Goal: Task Accomplishment & Management: Manage account settings

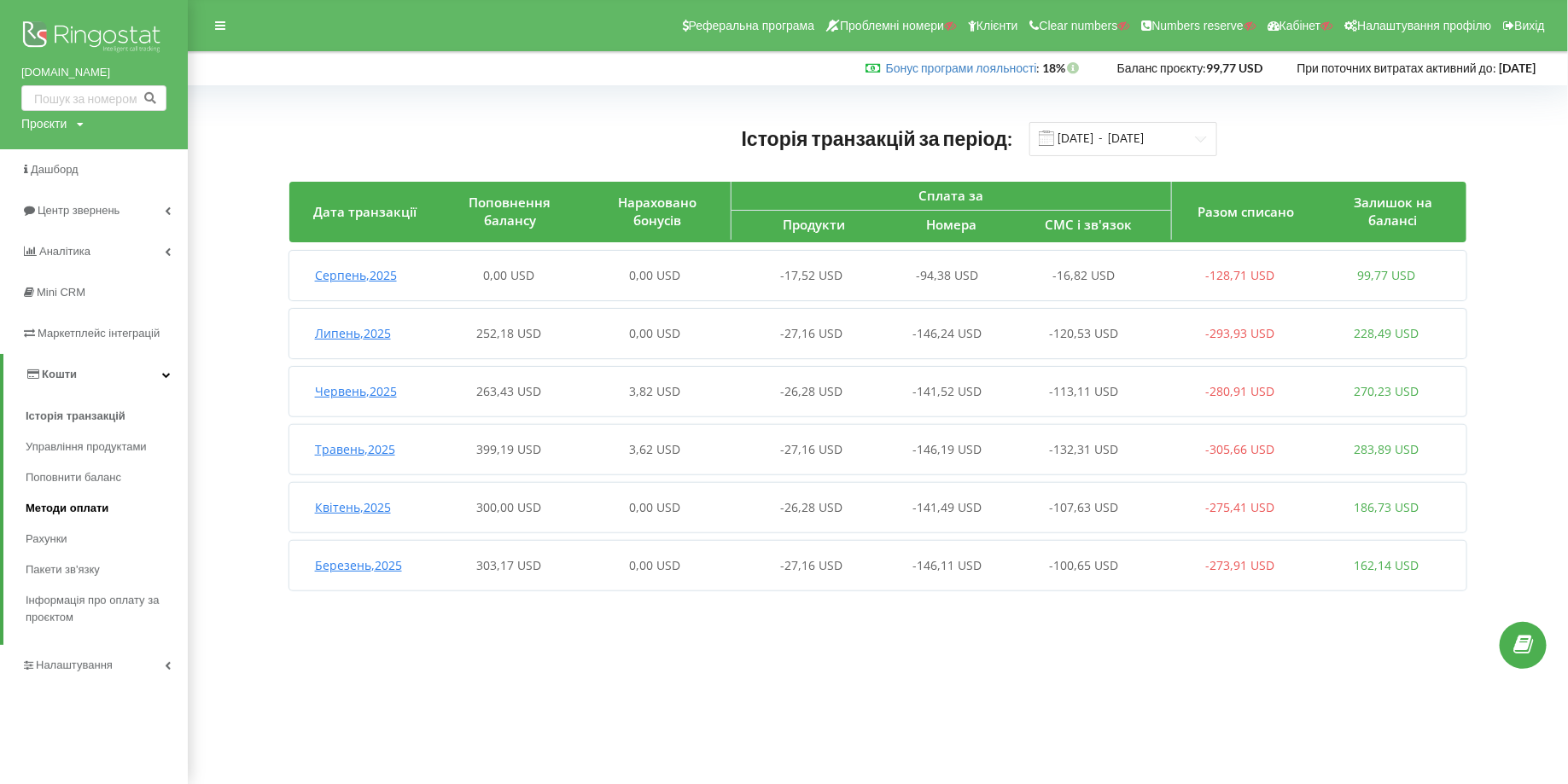
click at [76, 511] on span "Методи оплати" at bounding box center [67, 508] width 83 height 17
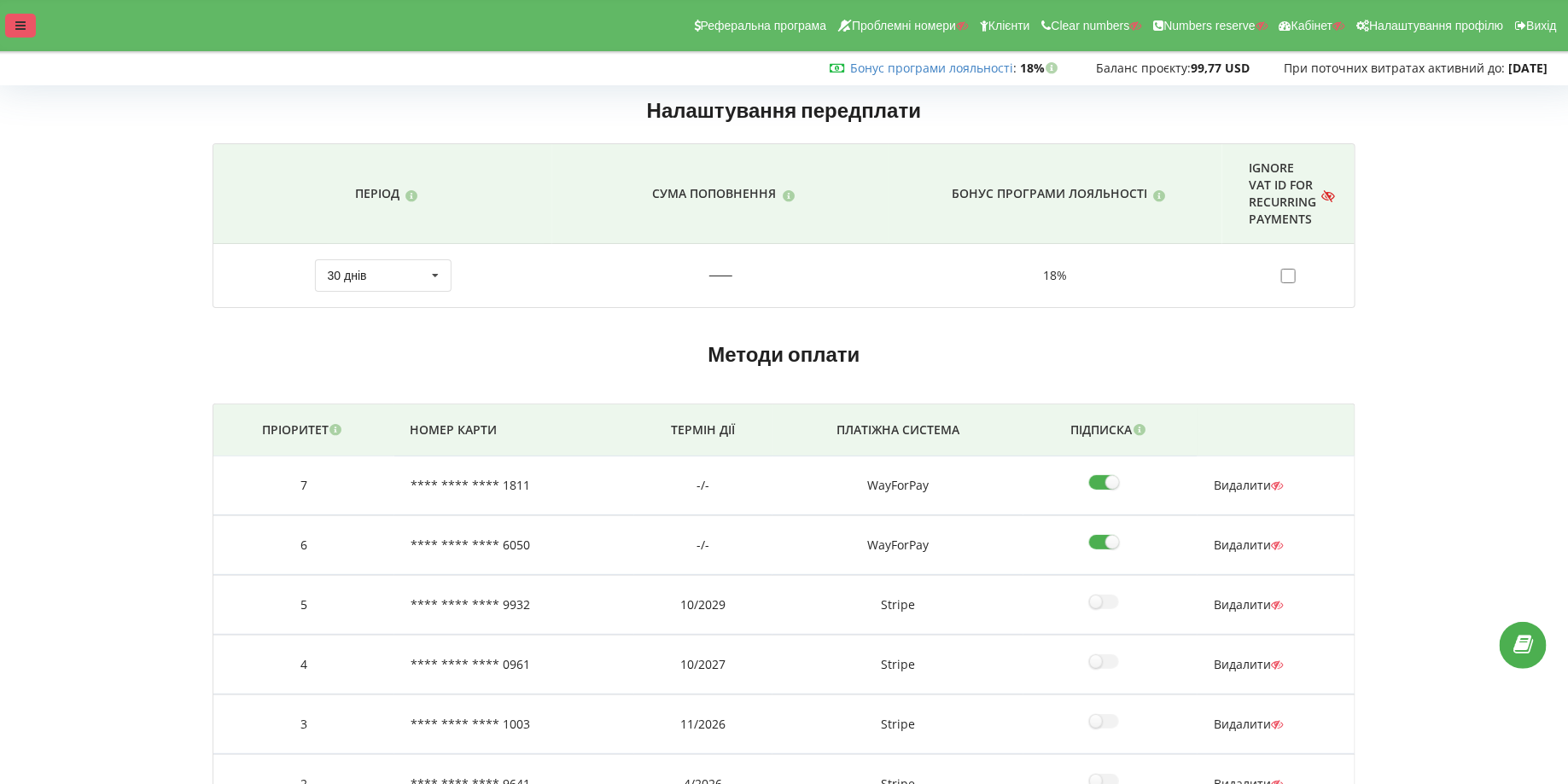
click at [25, 30] on icon at bounding box center [20, 26] width 11 height 12
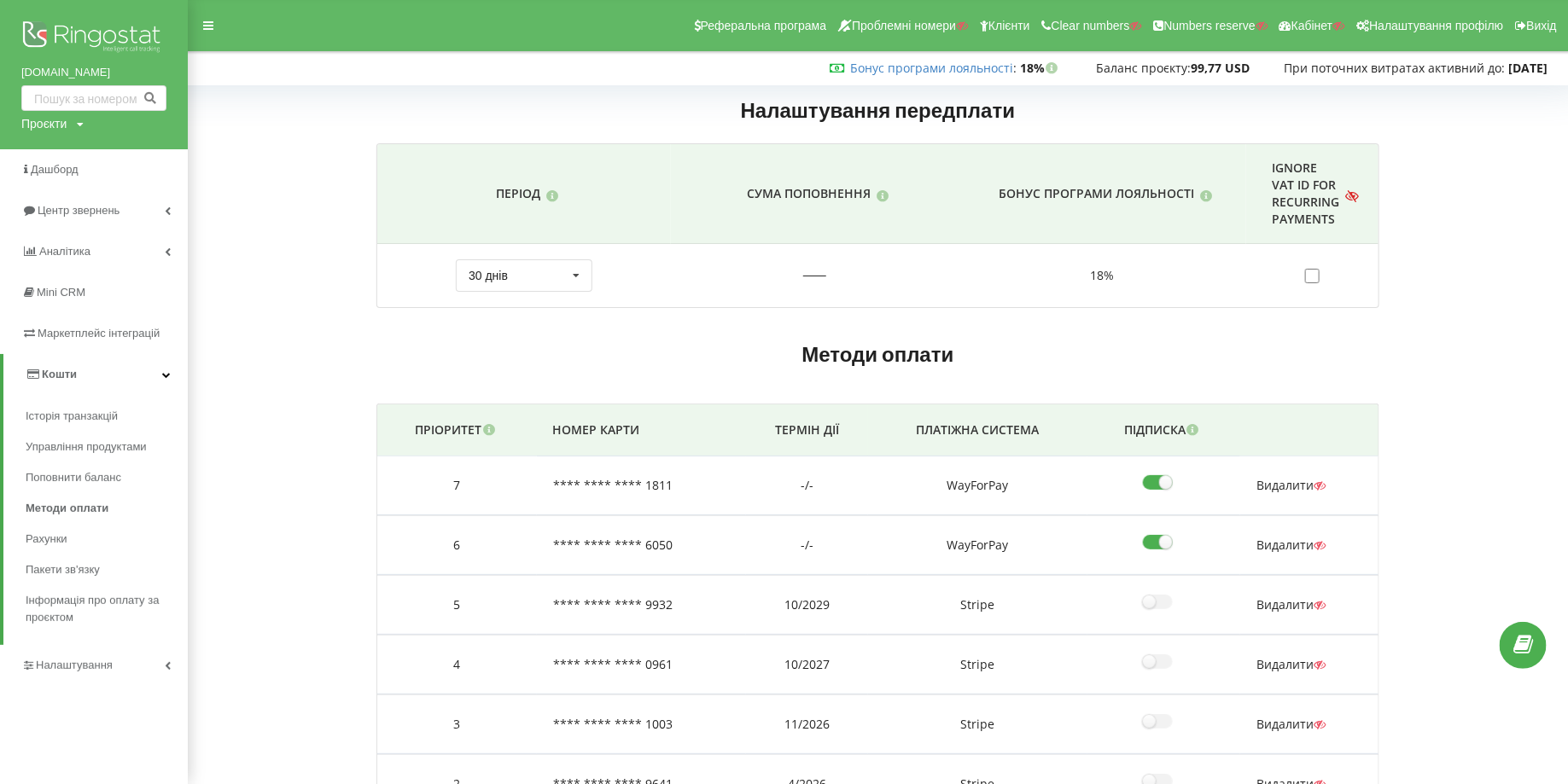
scroll to position [76, 0]
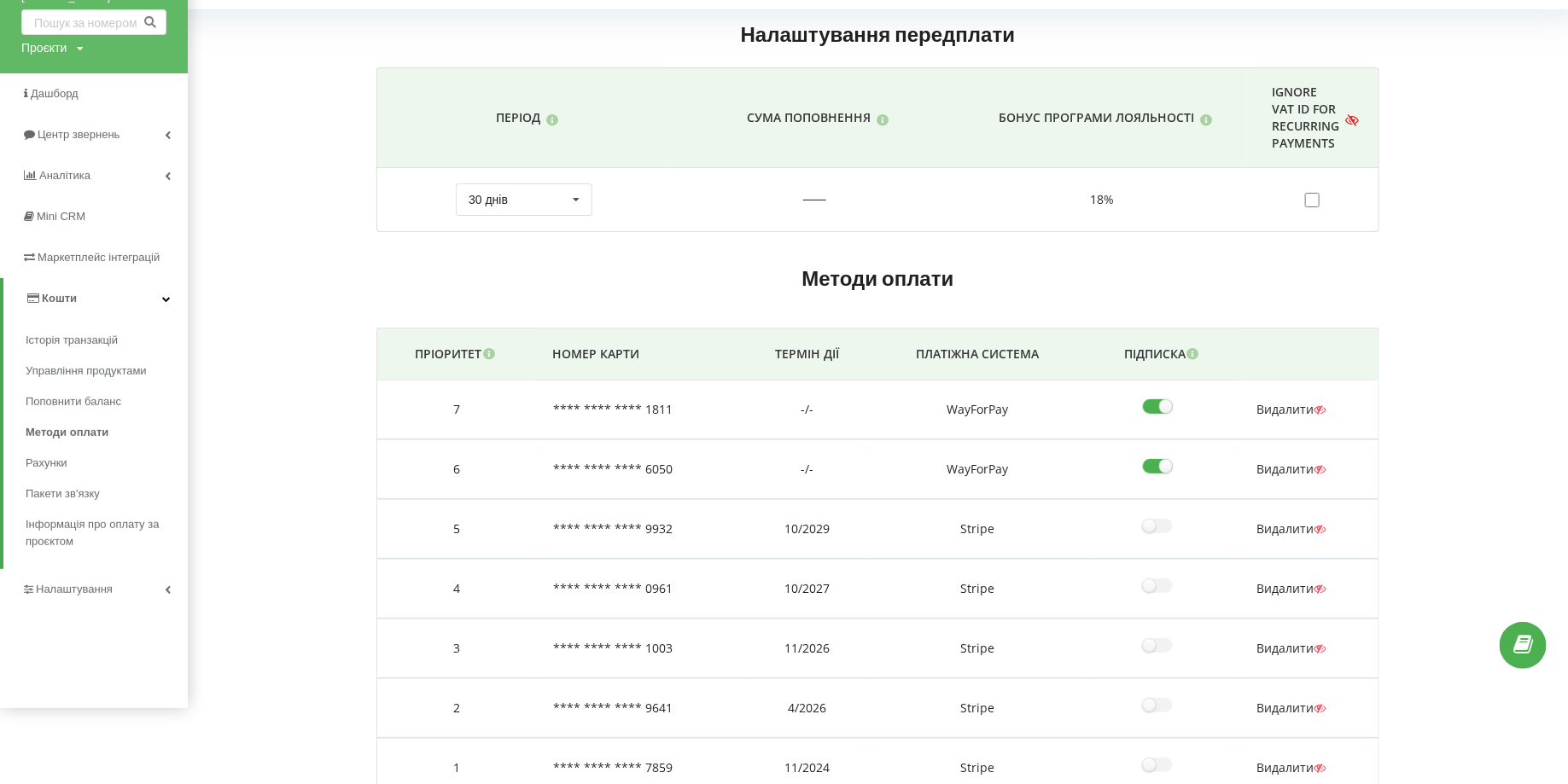
click at [1148, 401] on input"] "checkbox" at bounding box center [1163, 406] width 41 height 18
checkbox input"] "false"
click at [1162, 459] on input"] "checkbox" at bounding box center [1163, 466] width 41 height 18
checkbox input"] "false"
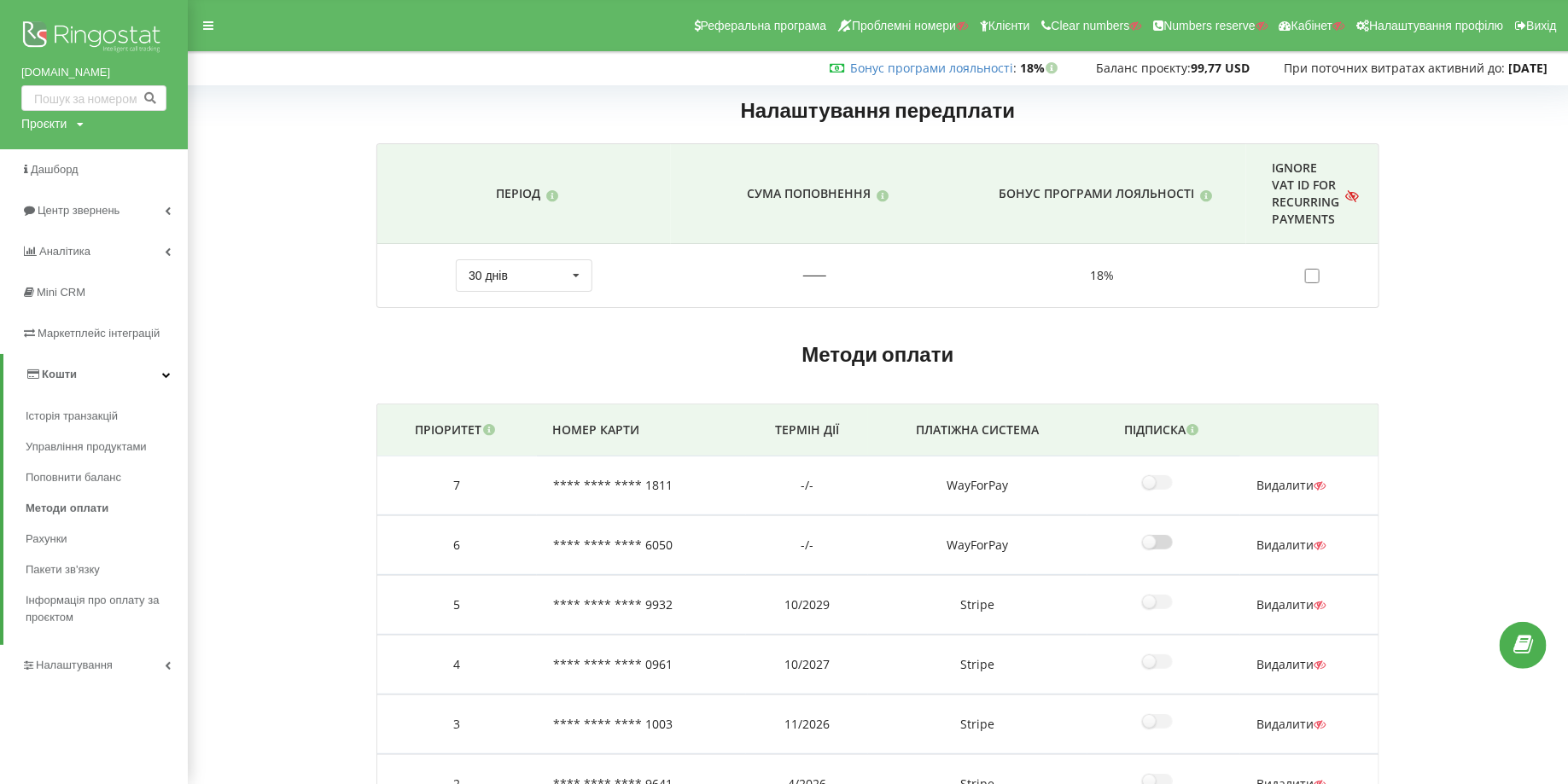
scroll to position [161, 0]
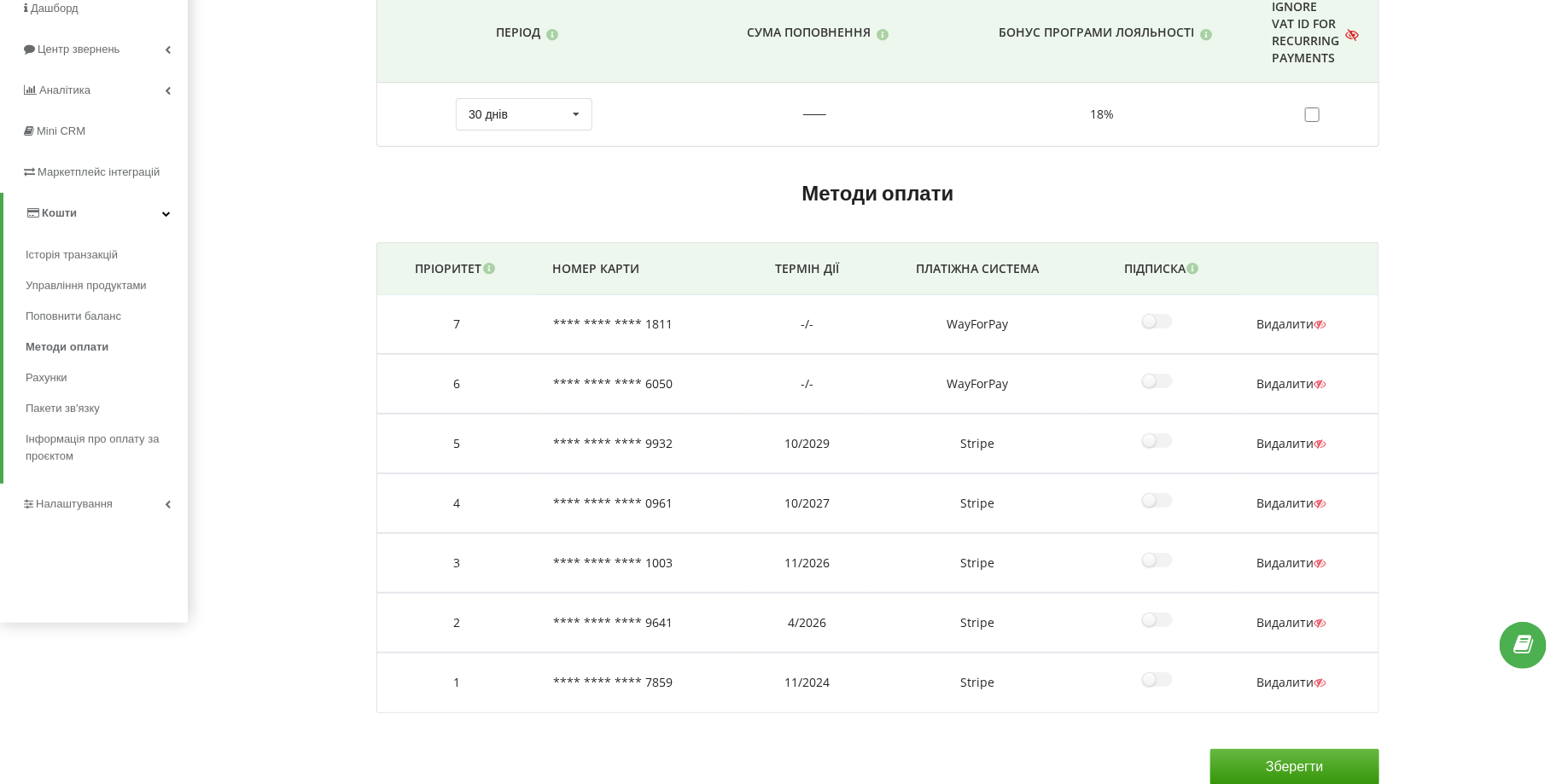
click at [1258, 749] on input "Зберегти" at bounding box center [1295, 766] width 168 height 36
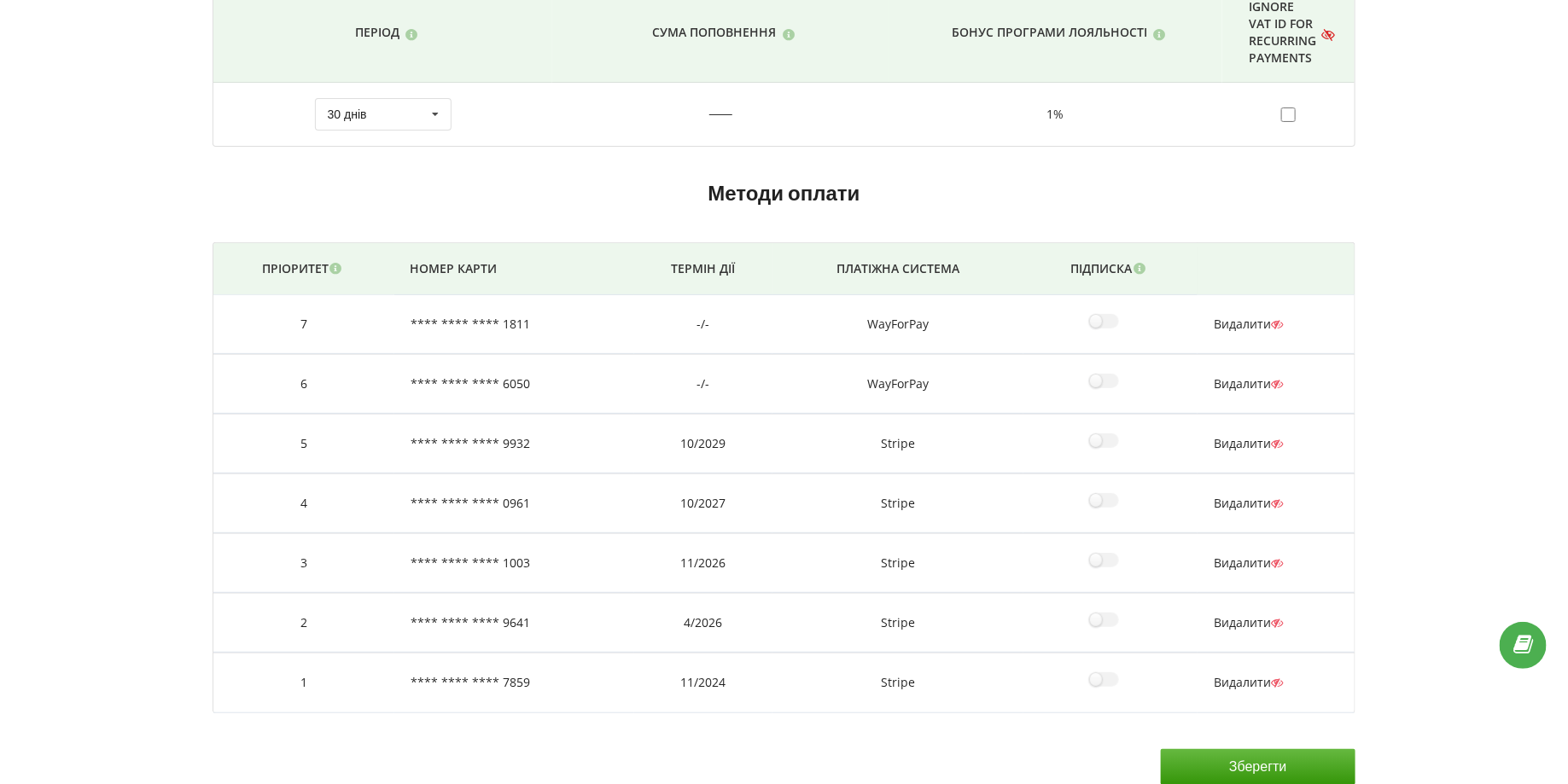
scroll to position [161, 0]
click at [1241, 319] on span "Видалити" at bounding box center [1248, 323] width 69 height 16
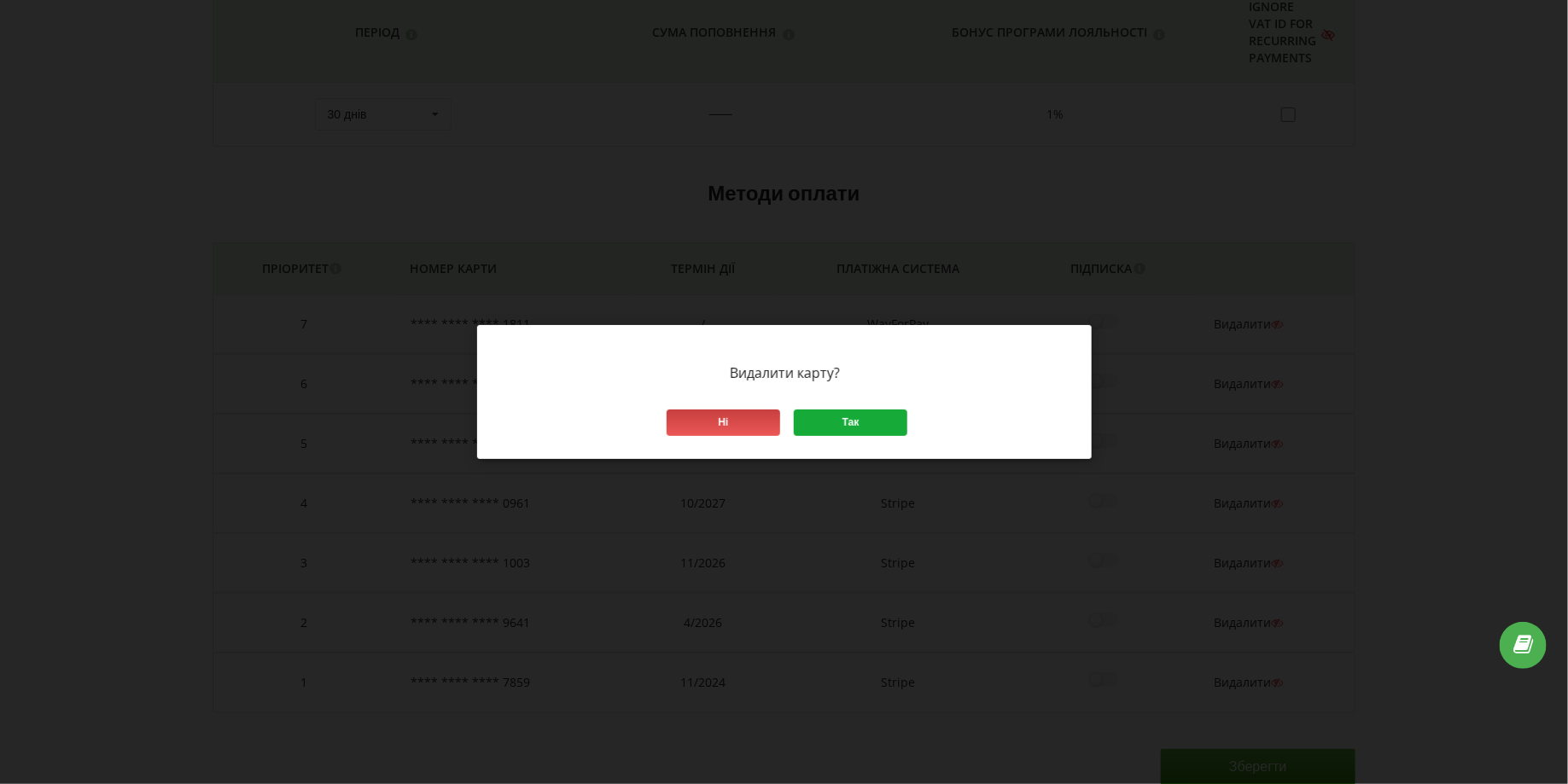
click at [821, 425] on div "Так" at bounding box center [851, 423] width 114 height 26
click at [834, 421] on div "Так" at bounding box center [851, 423] width 114 height 26
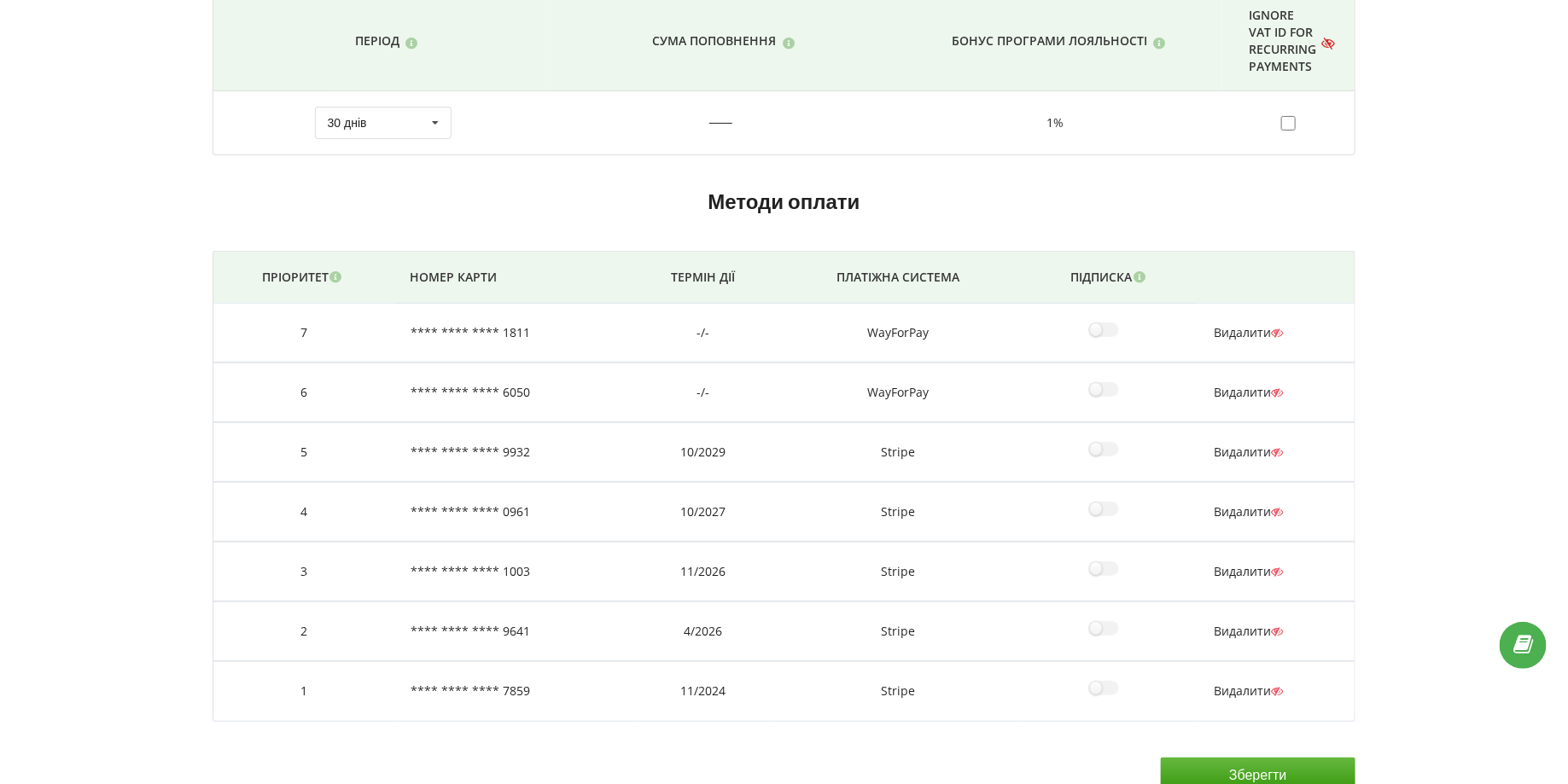
scroll to position [161, 0]
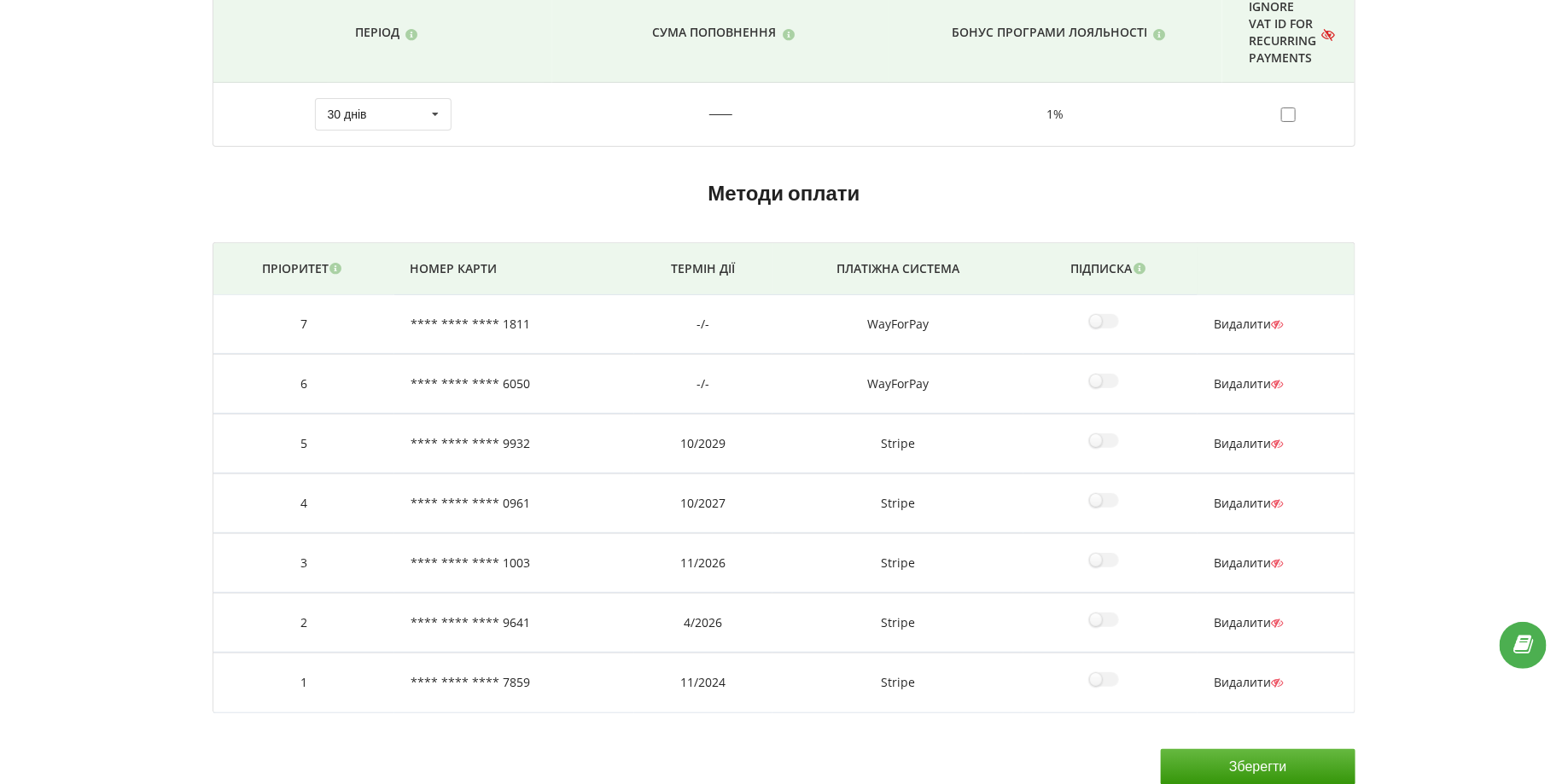
click at [1246, 316] on span "Видалити" at bounding box center [1248, 323] width 69 height 16
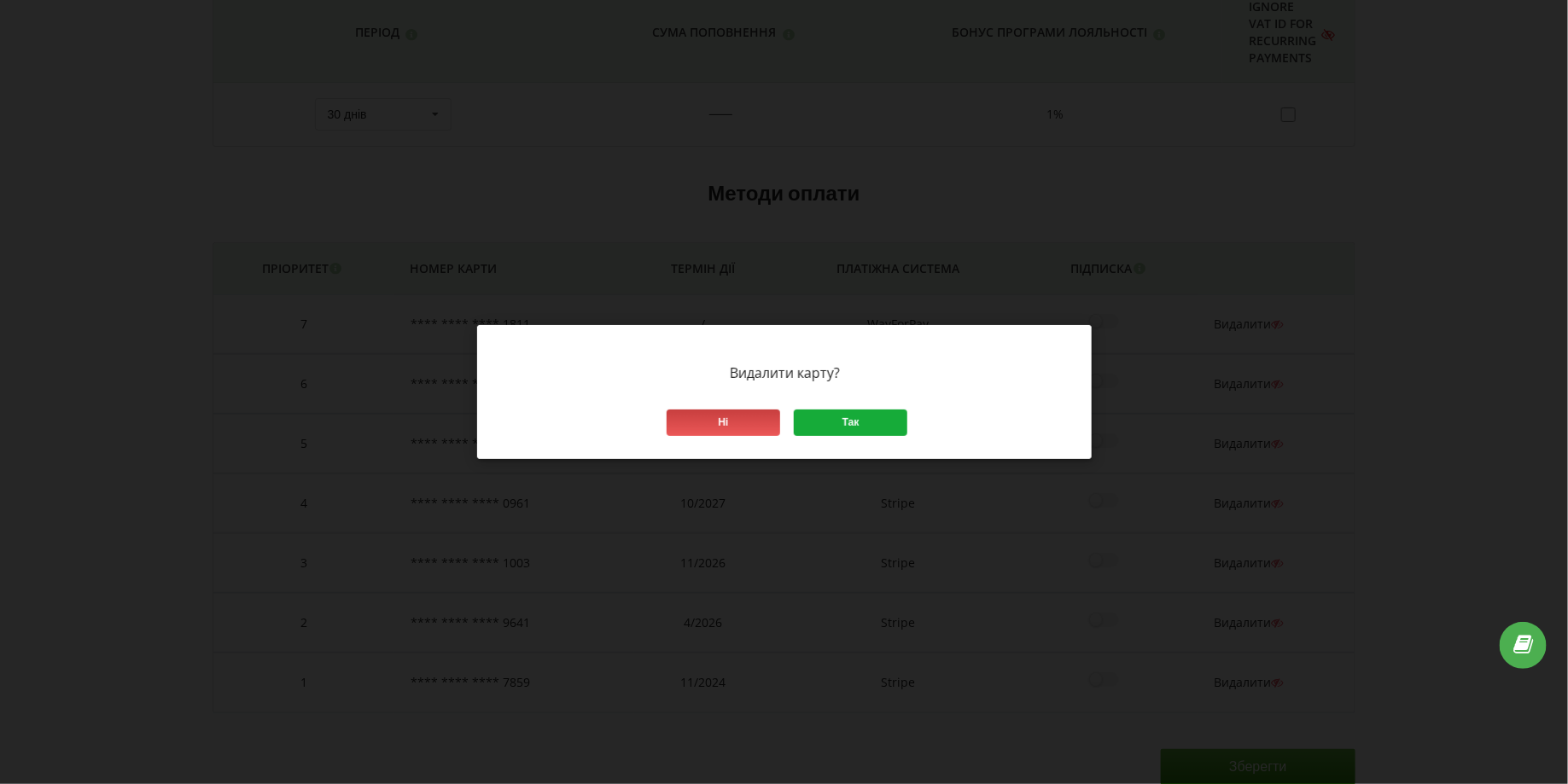
click at [831, 430] on div "Так" at bounding box center [851, 423] width 114 height 26
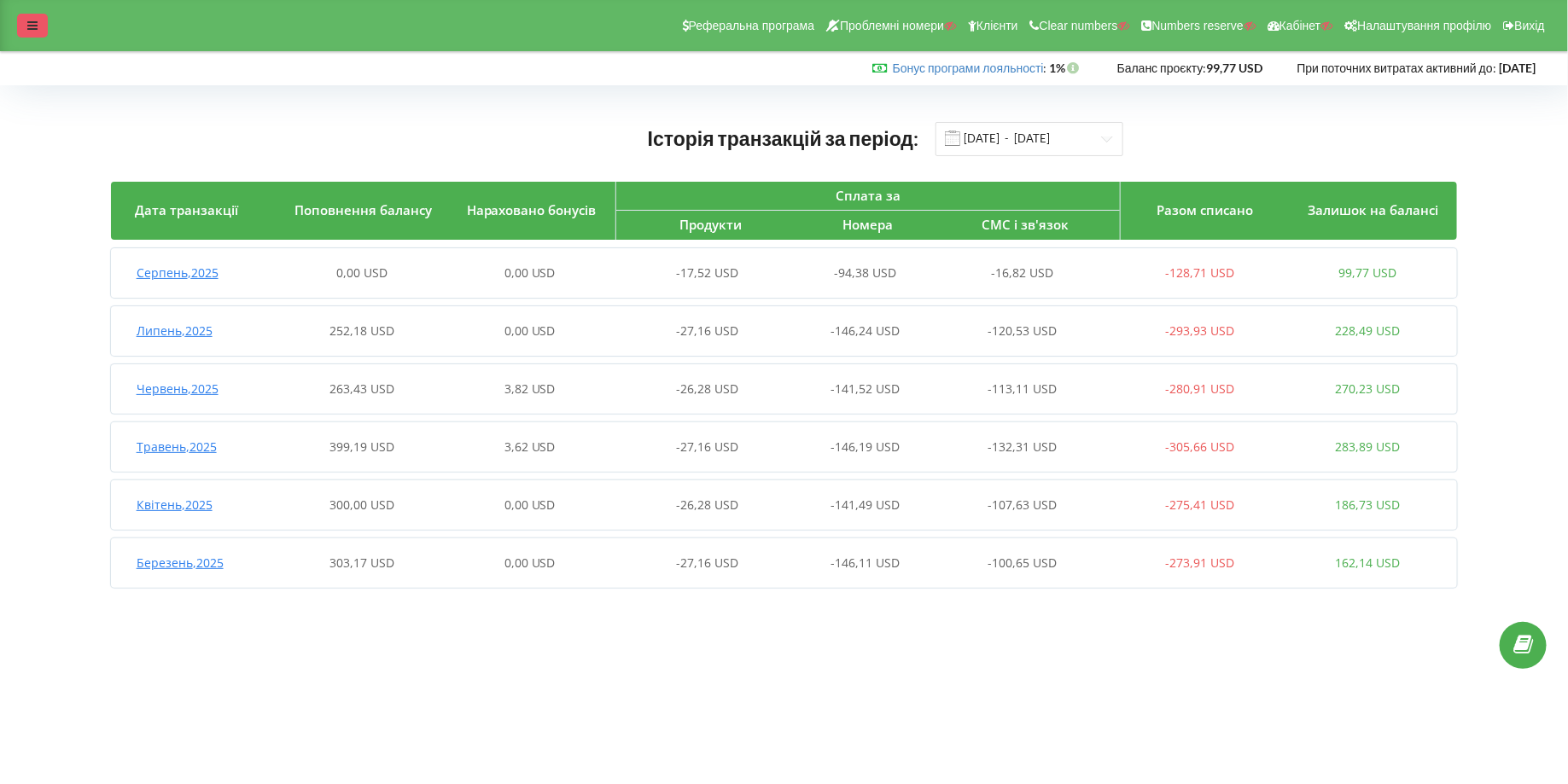
click at [19, 31] on div at bounding box center [32, 25] width 31 height 24
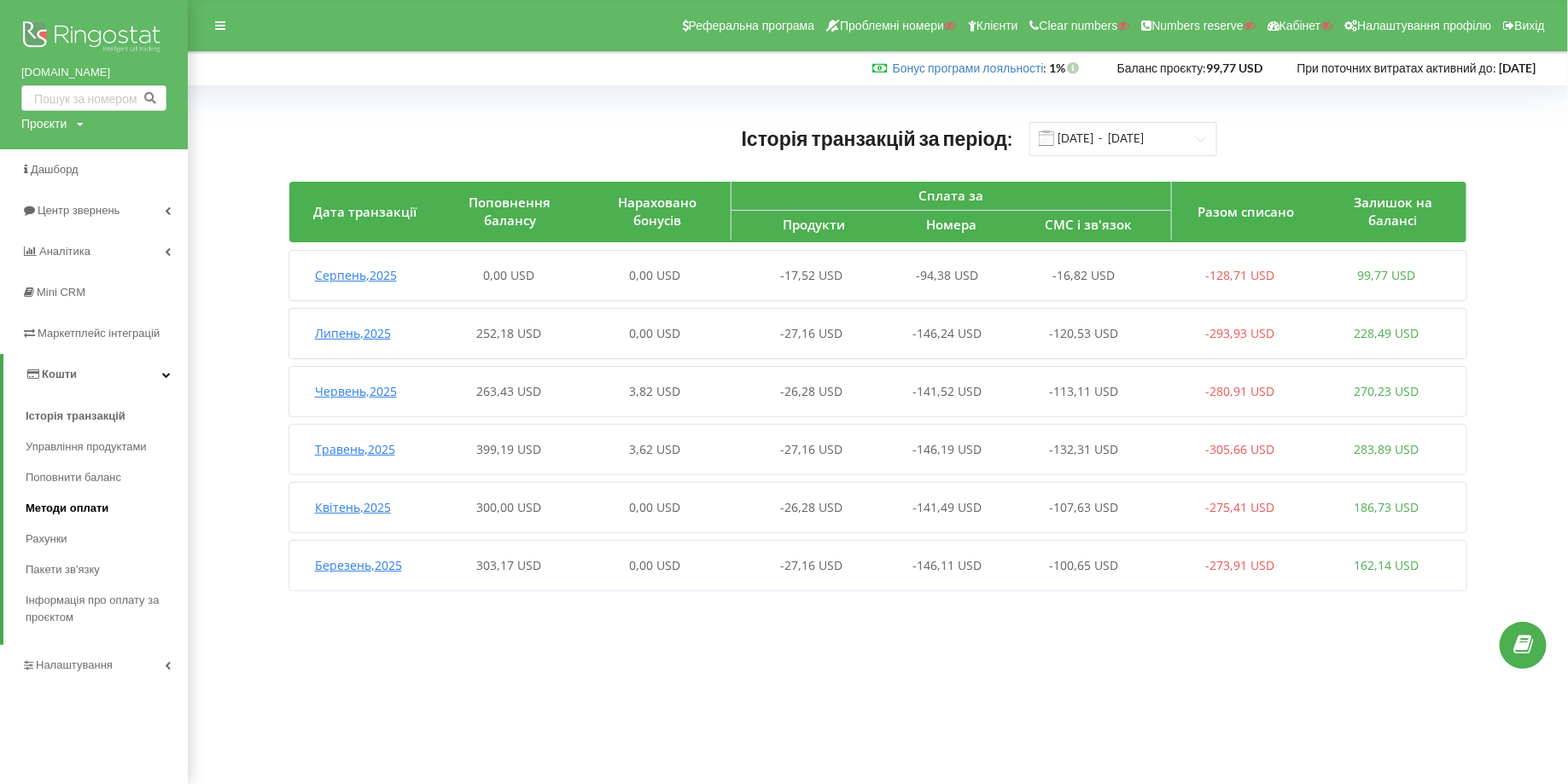
click at [68, 504] on span "Методи оплати" at bounding box center [67, 508] width 83 height 17
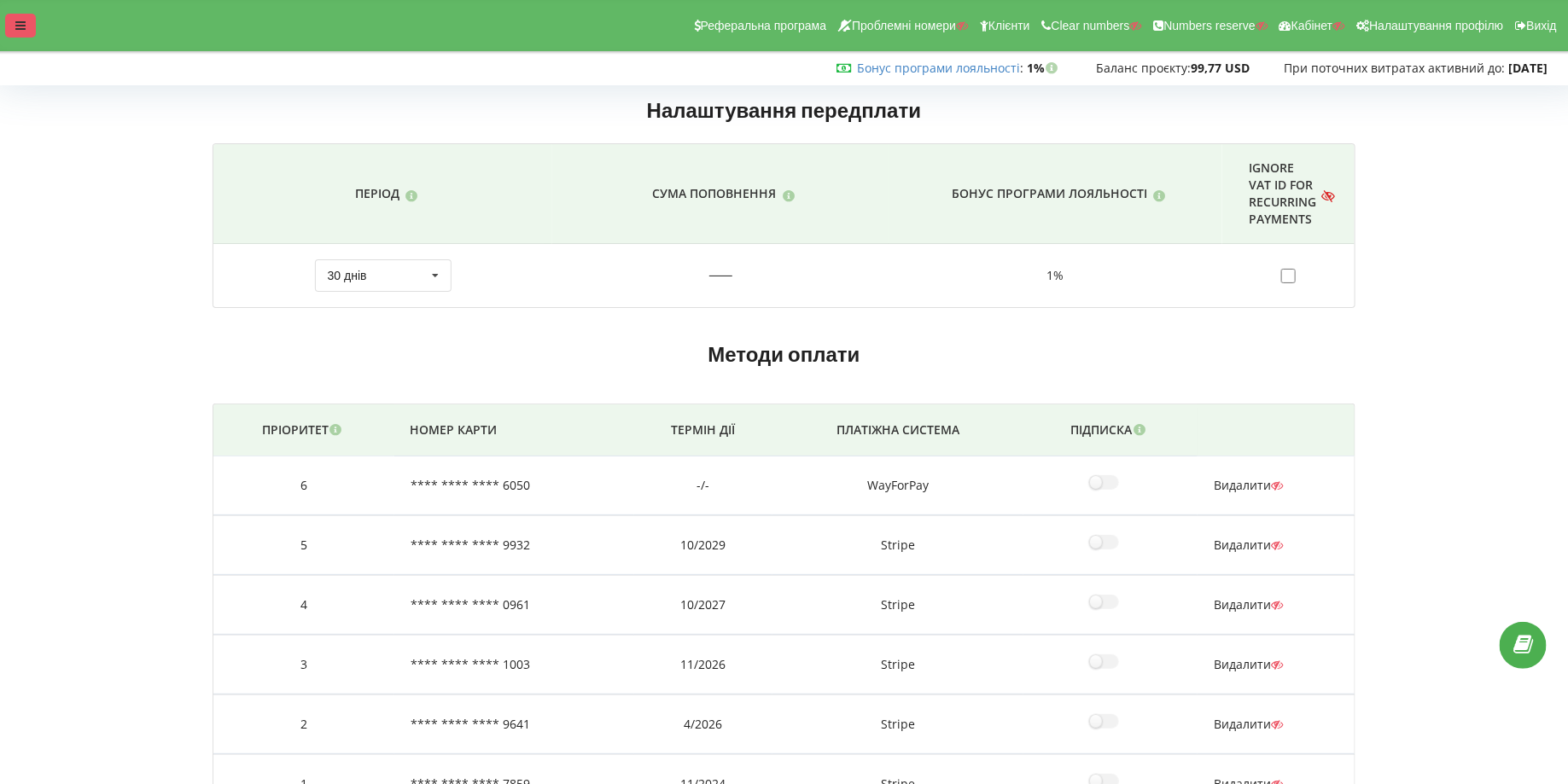
click at [13, 25] on div at bounding box center [20, 25] width 31 height 24
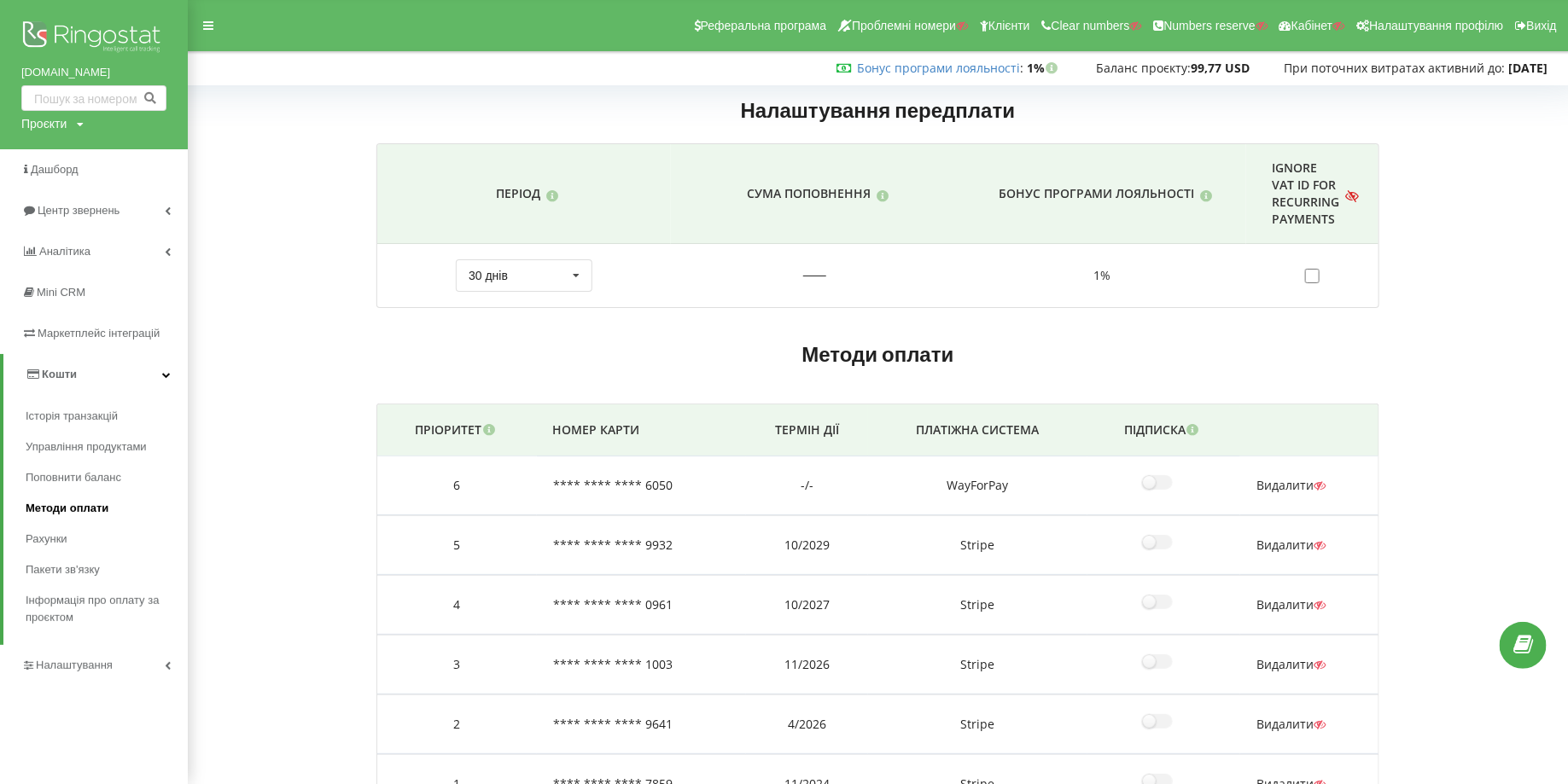
click at [57, 504] on span "Методи оплати" at bounding box center [67, 508] width 83 height 17
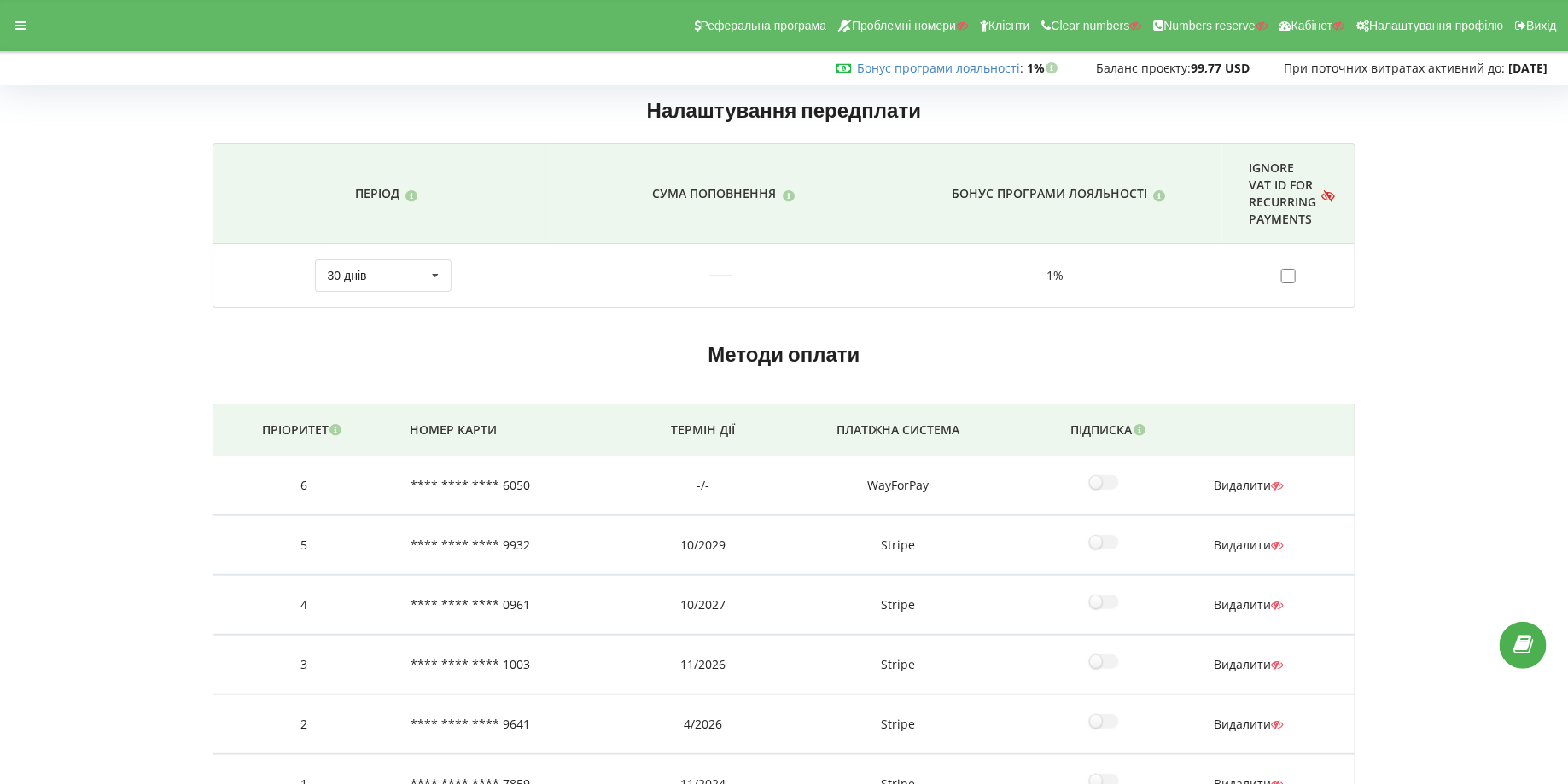
scroll to position [104, 0]
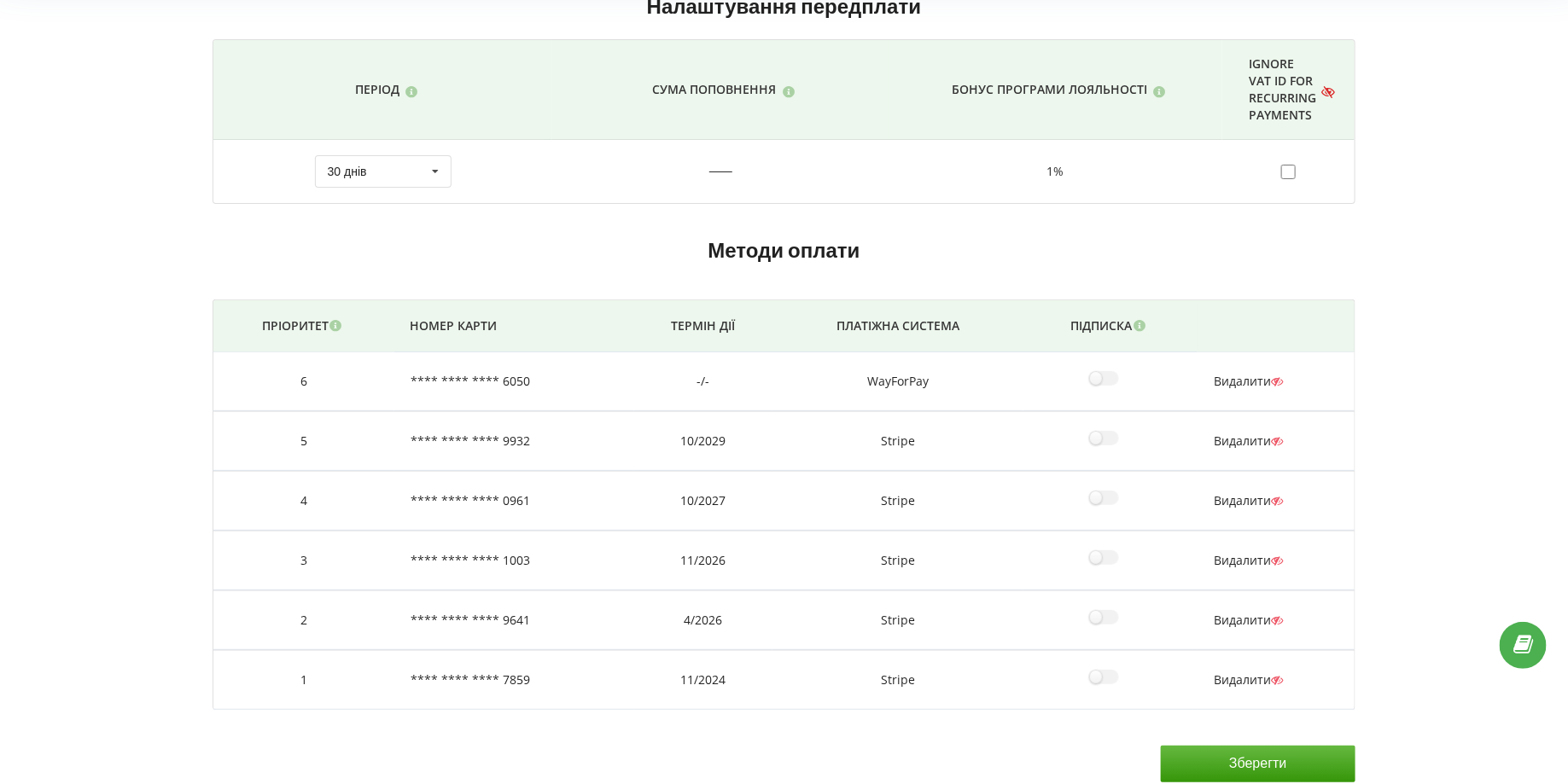
click at [1243, 671] on span "Видалити" at bounding box center [1248, 679] width 69 height 16
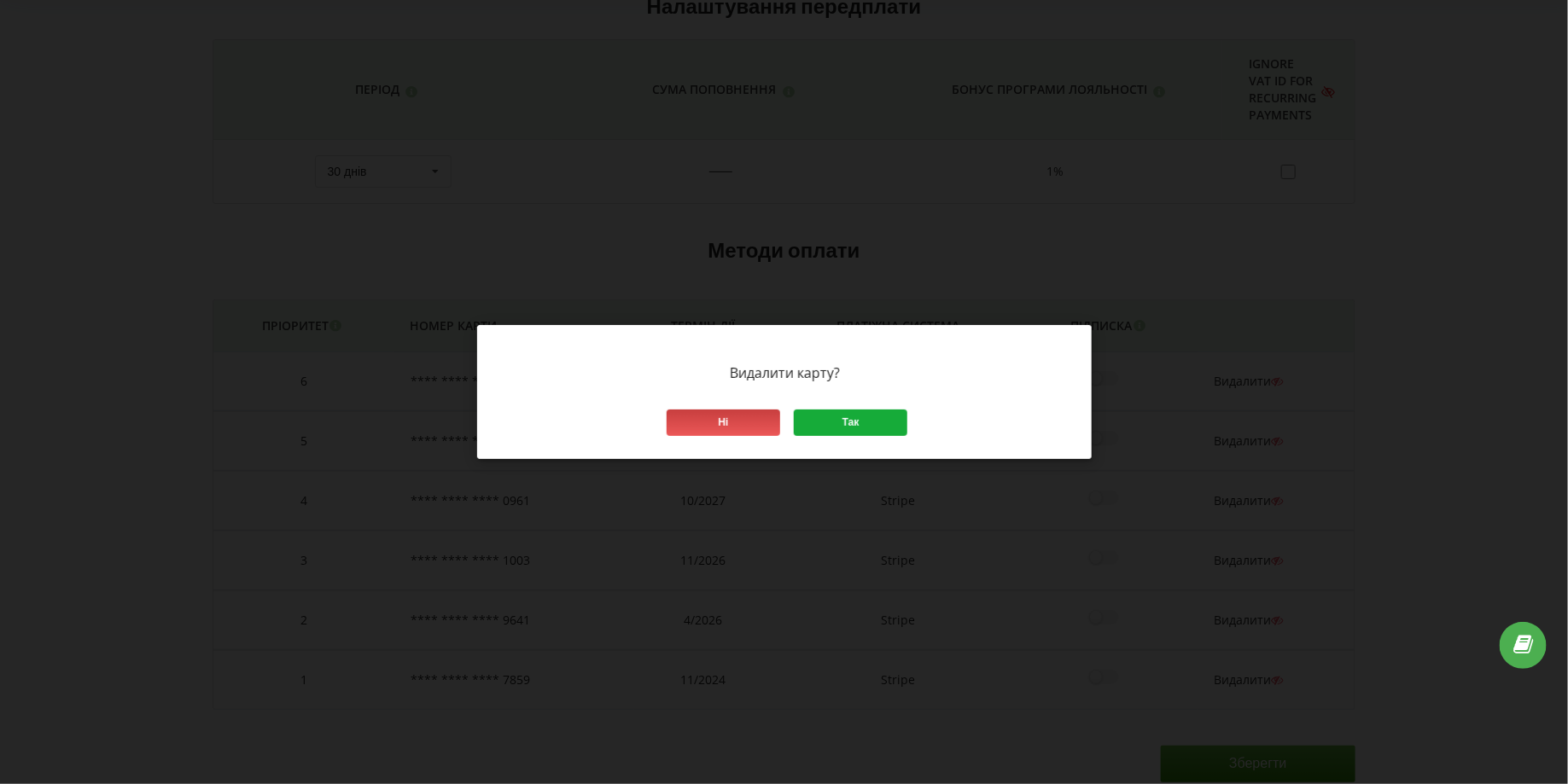
click at [826, 418] on div "Так" at bounding box center [851, 423] width 114 height 26
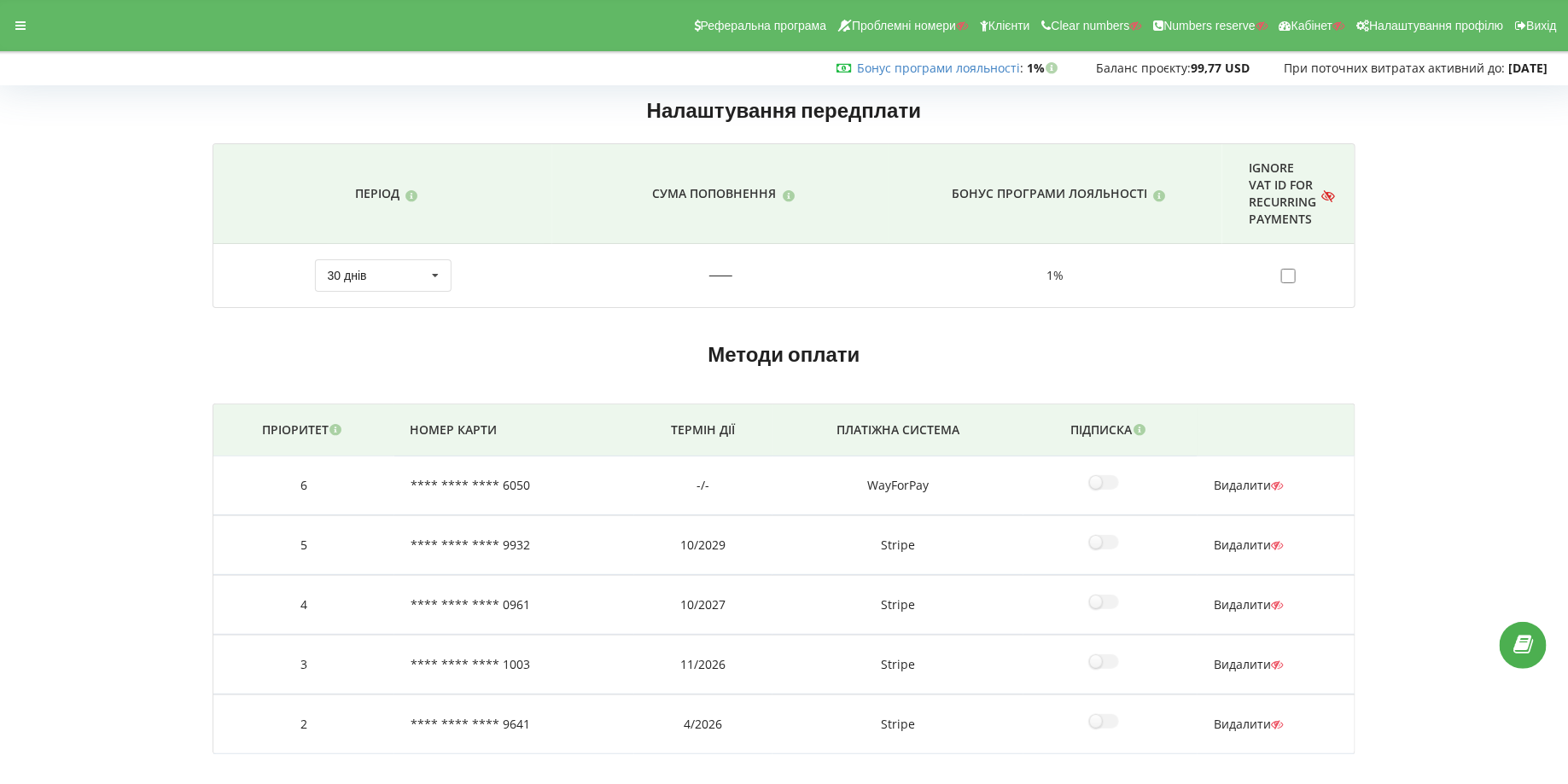
scroll to position [47, 0]
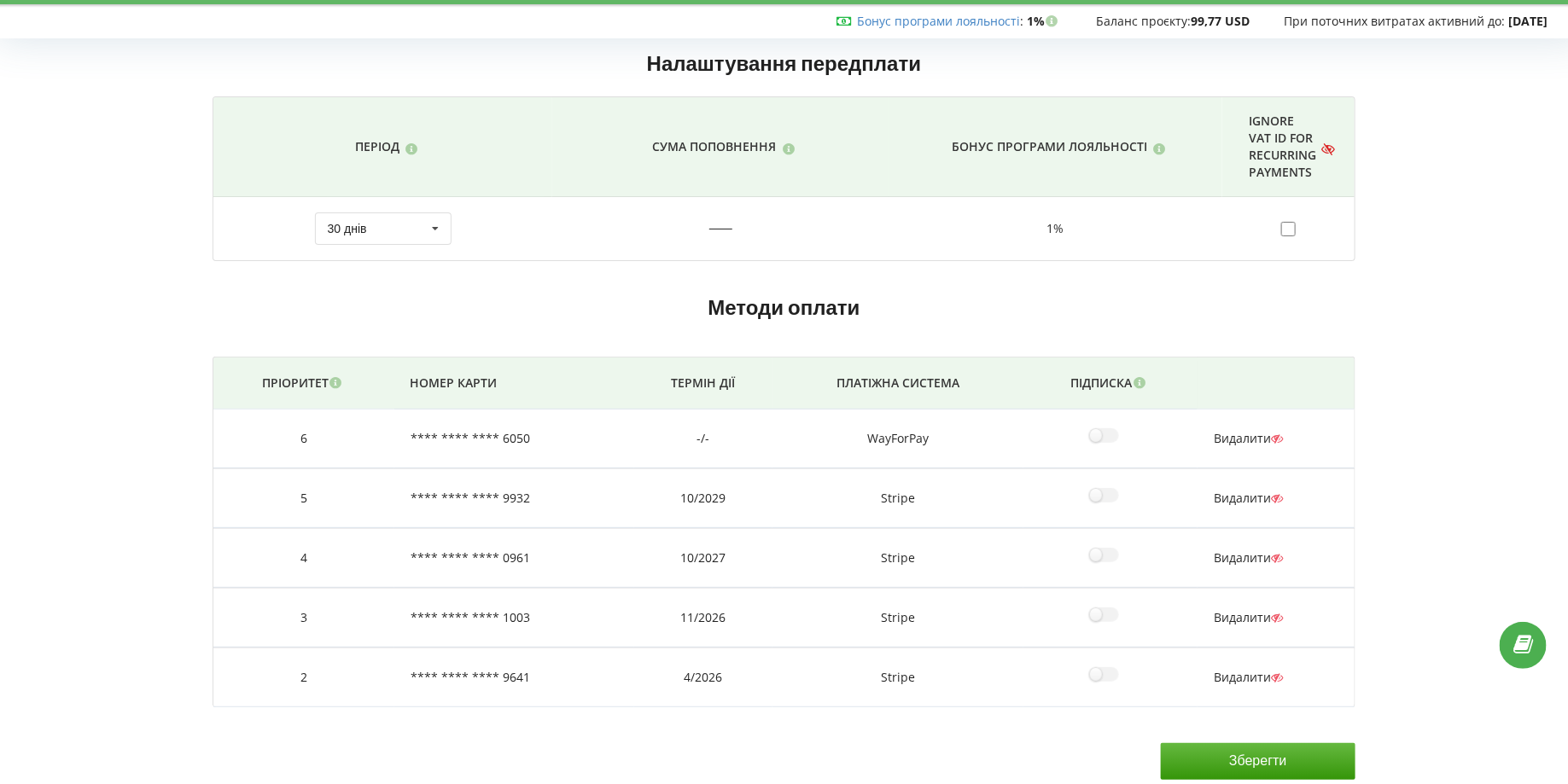
click at [1228, 670] on span "Видалити" at bounding box center [1248, 677] width 69 height 16
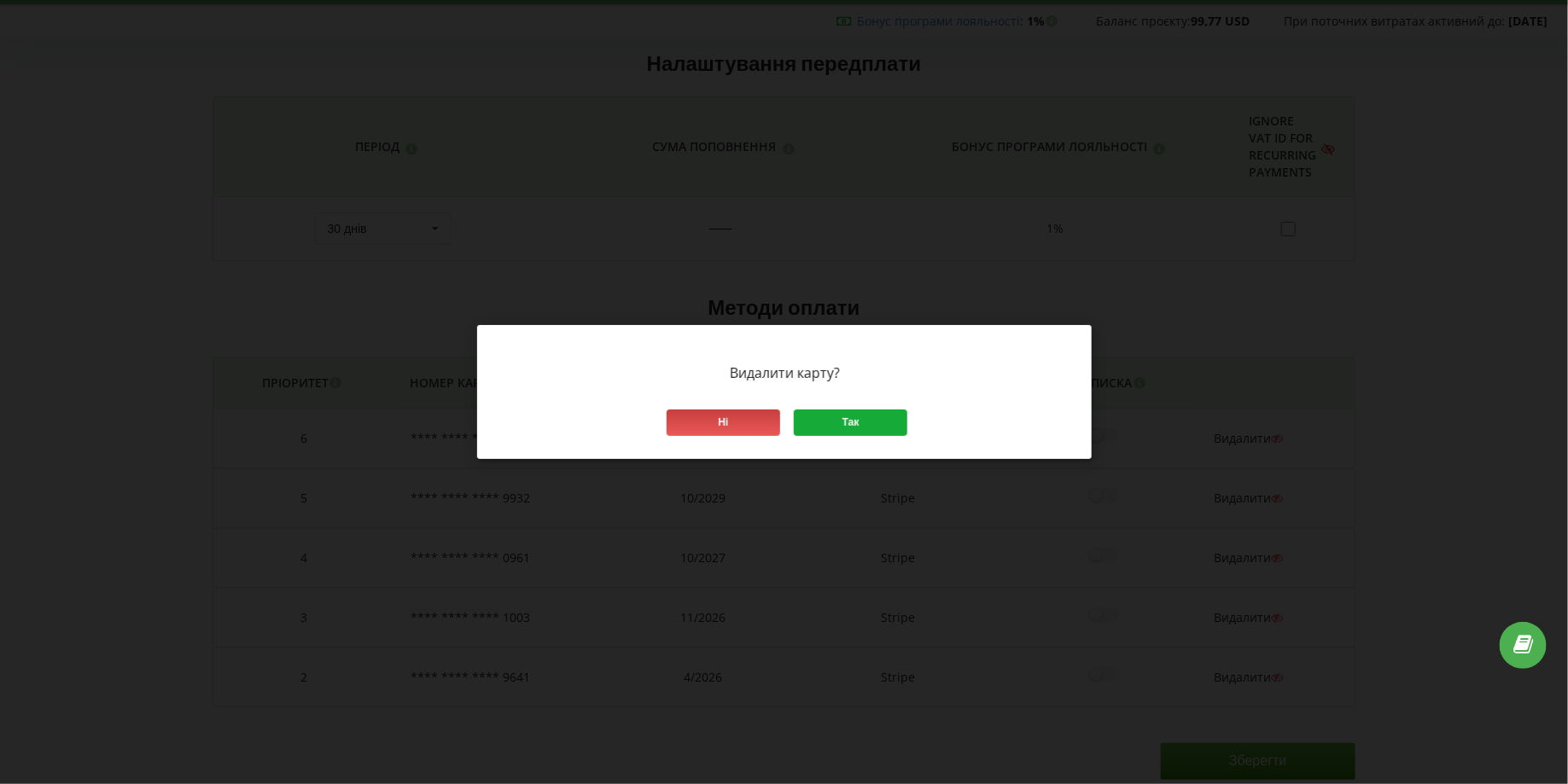
click at [880, 420] on div "Так" at bounding box center [851, 423] width 114 height 26
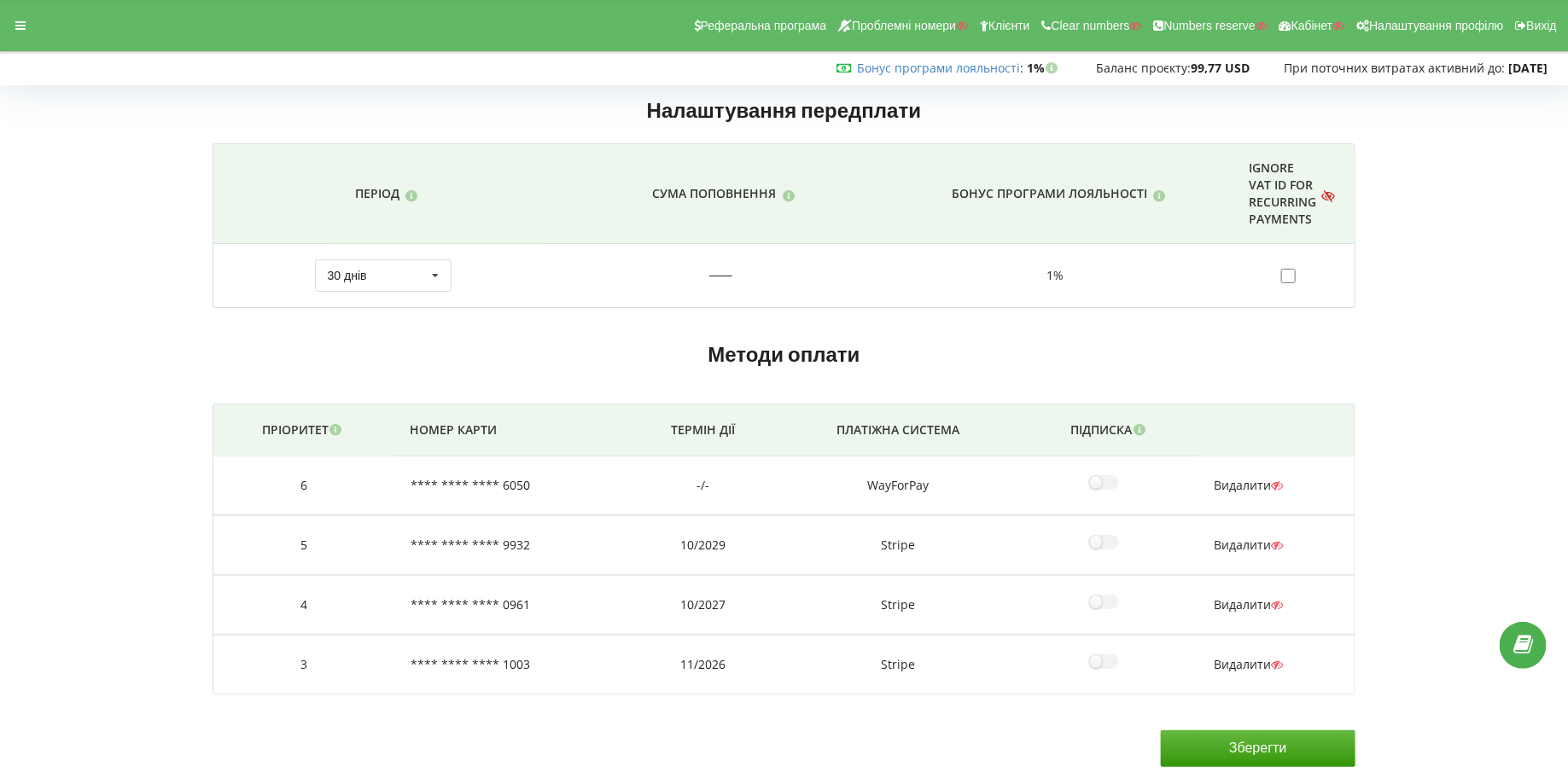
click at [1238, 656] on span "Видалити" at bounding box center [1248, 664] width 69 height 16
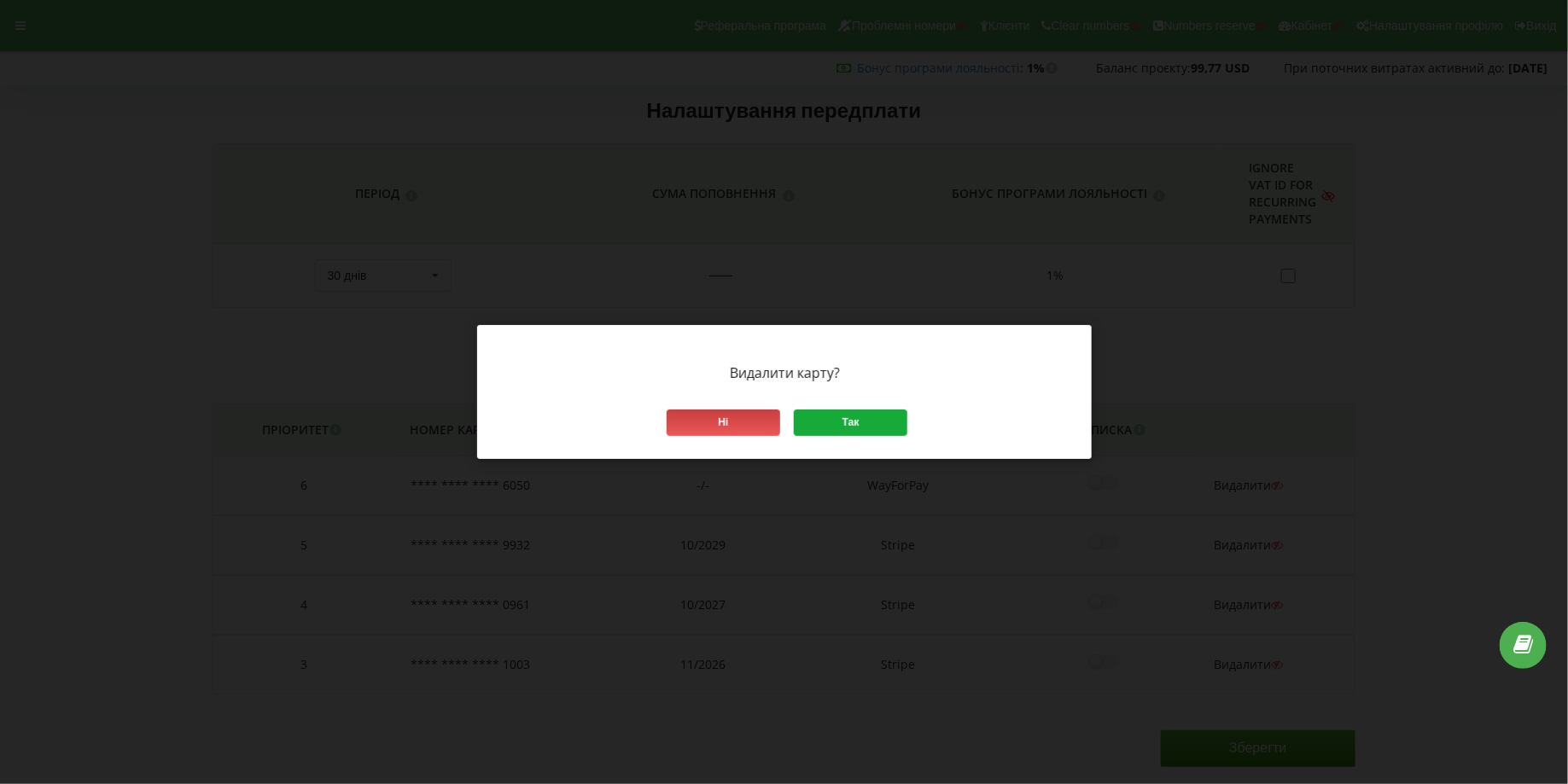
click at [845, 416] on div "Так" at bounding box center [851, 423] width 114 height 26
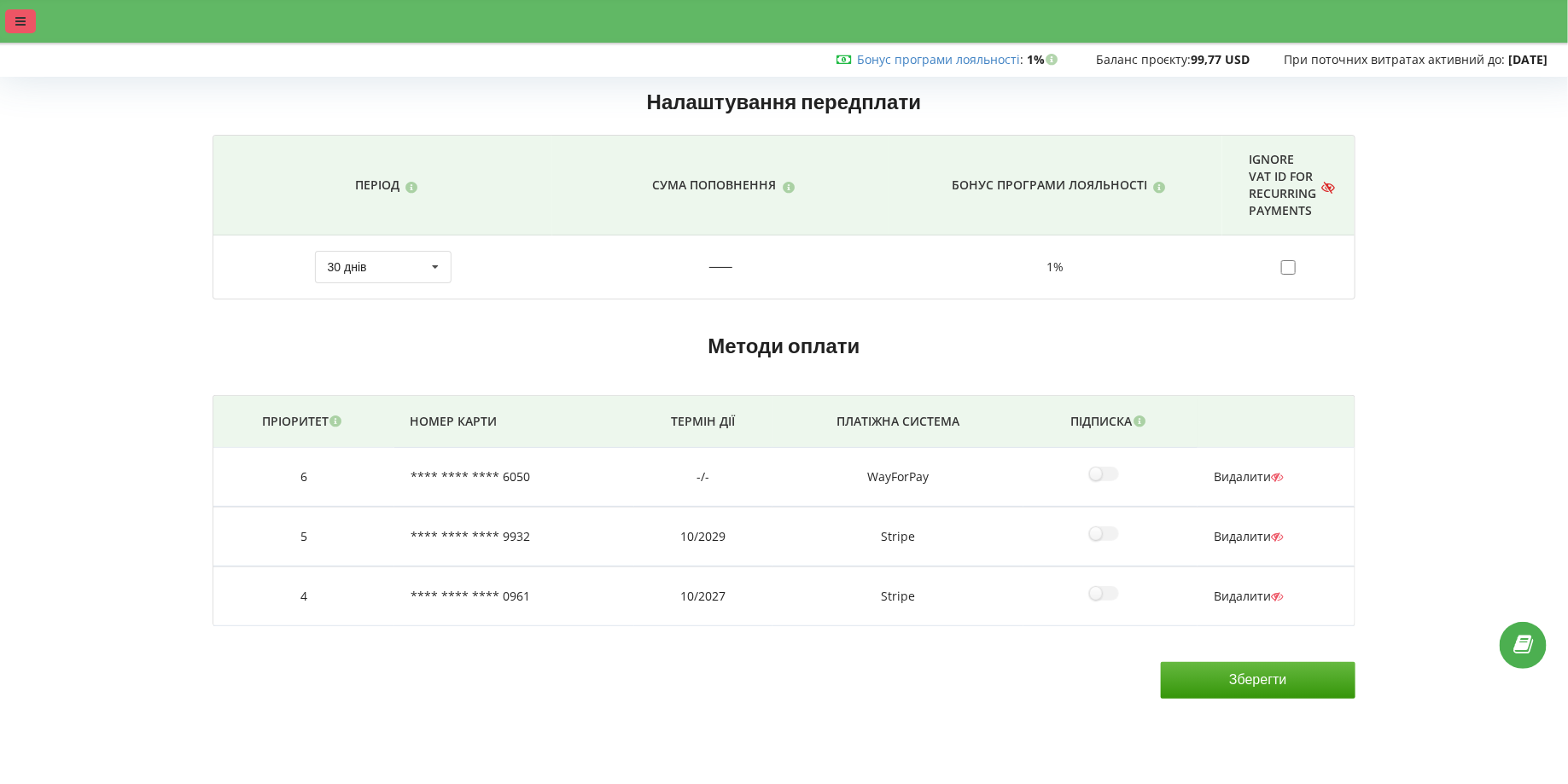
click at [19, 18] on icon at bounding box center [20, 21] width 11 height 12
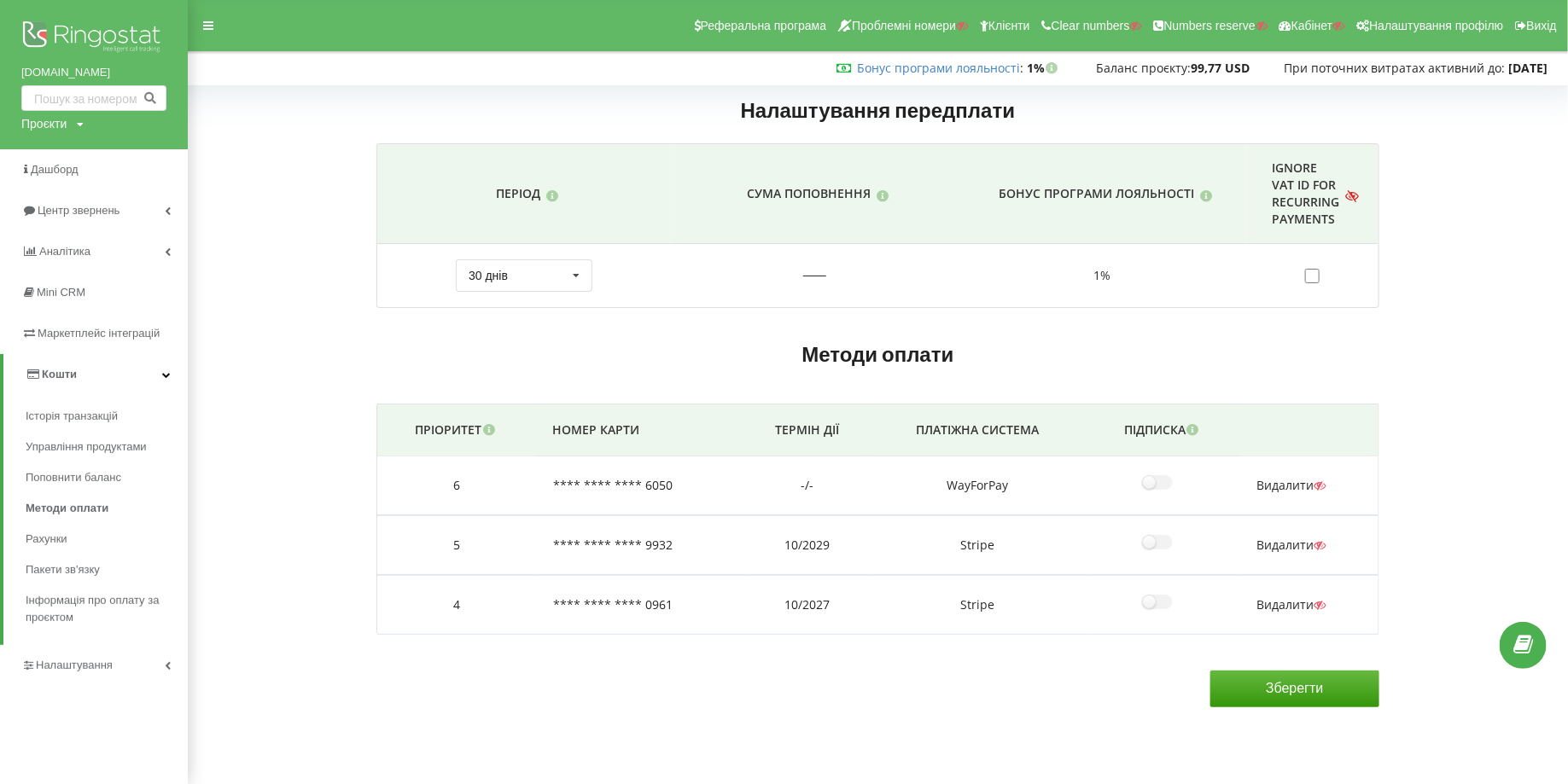
click at [1281, 598] on span "Видалити" at bounding box center [1291, 604] width 69 height 16
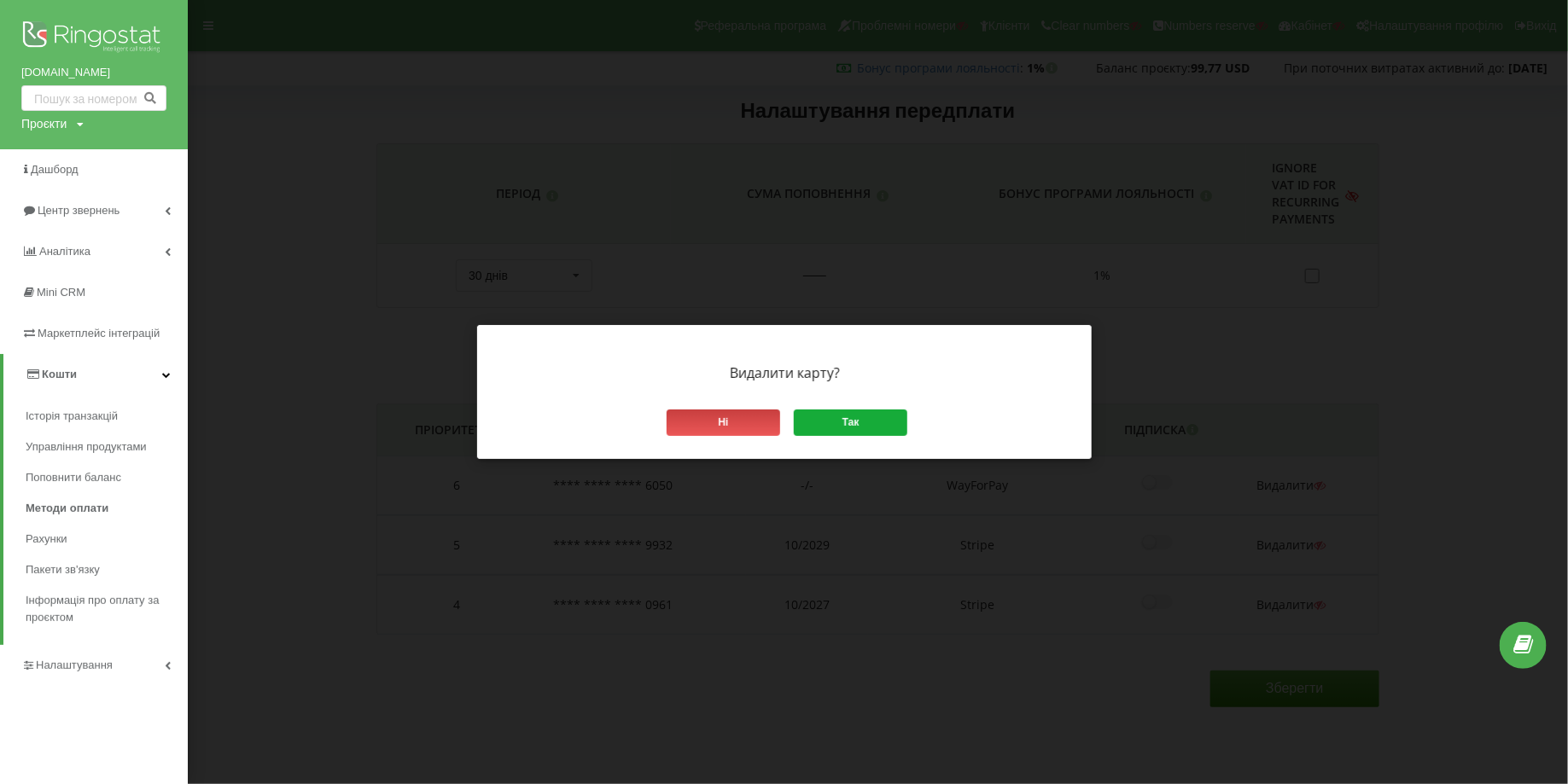
click at [826, 426] on div "Так" at bounding box center [851, 423] width 114 height 26
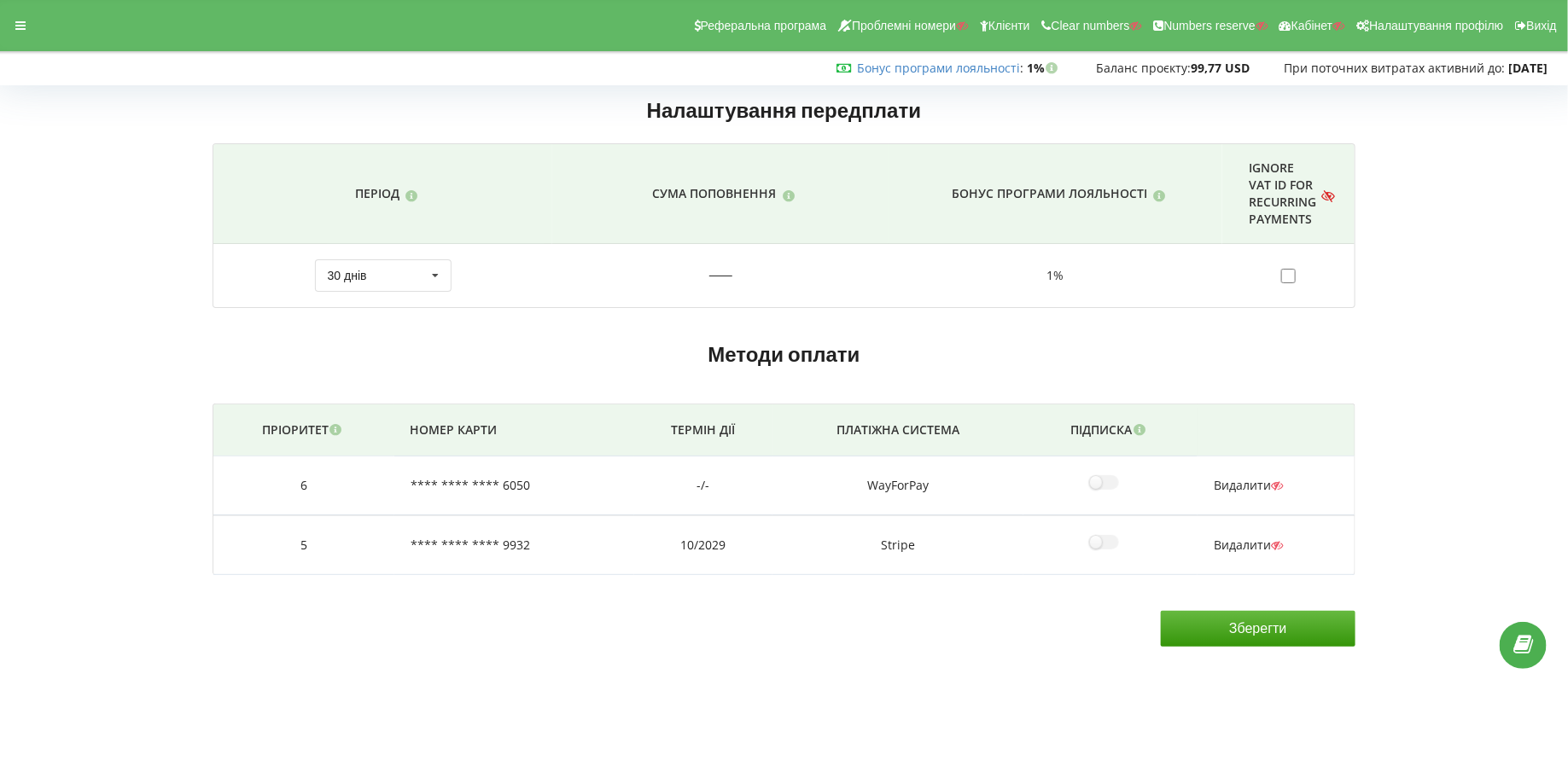
click at [1231, 523] on td "Видалити" at bounding box center [1276, 545] width 157 height 60
click at [1231, 536] on span "Видалити" at bounding box center [1248, 544] width 69 height 16
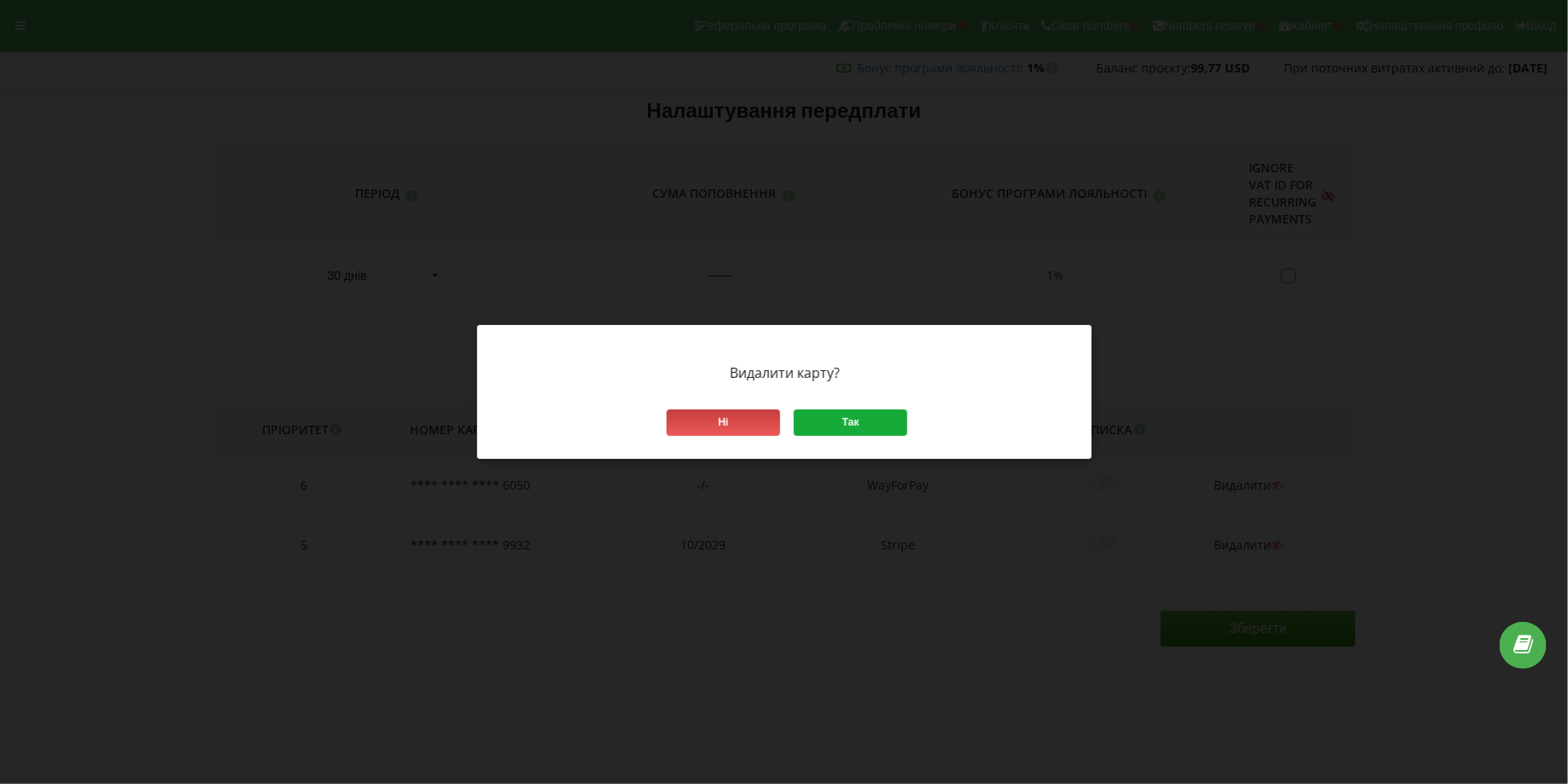
click at [857, 422] on div "Так" at bounding box center [851, 423] width 114 height 26
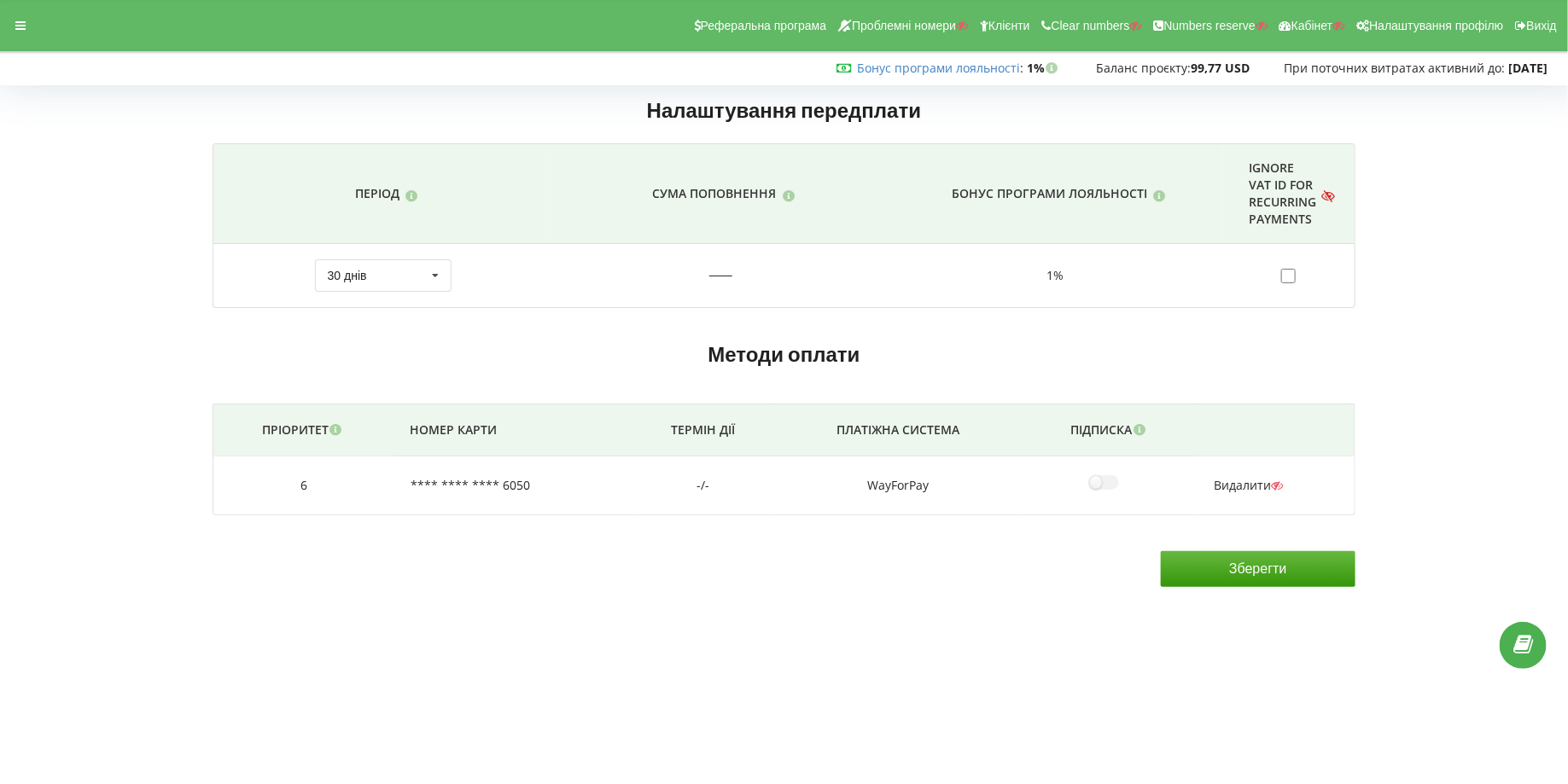
click at [1230, 473] on td "Видалити" at bounding box center [1276, 485] width 157 height 59
click at [1230, 478] on span "Видалити" at bounding box center [1248, 484] width 69 height 16
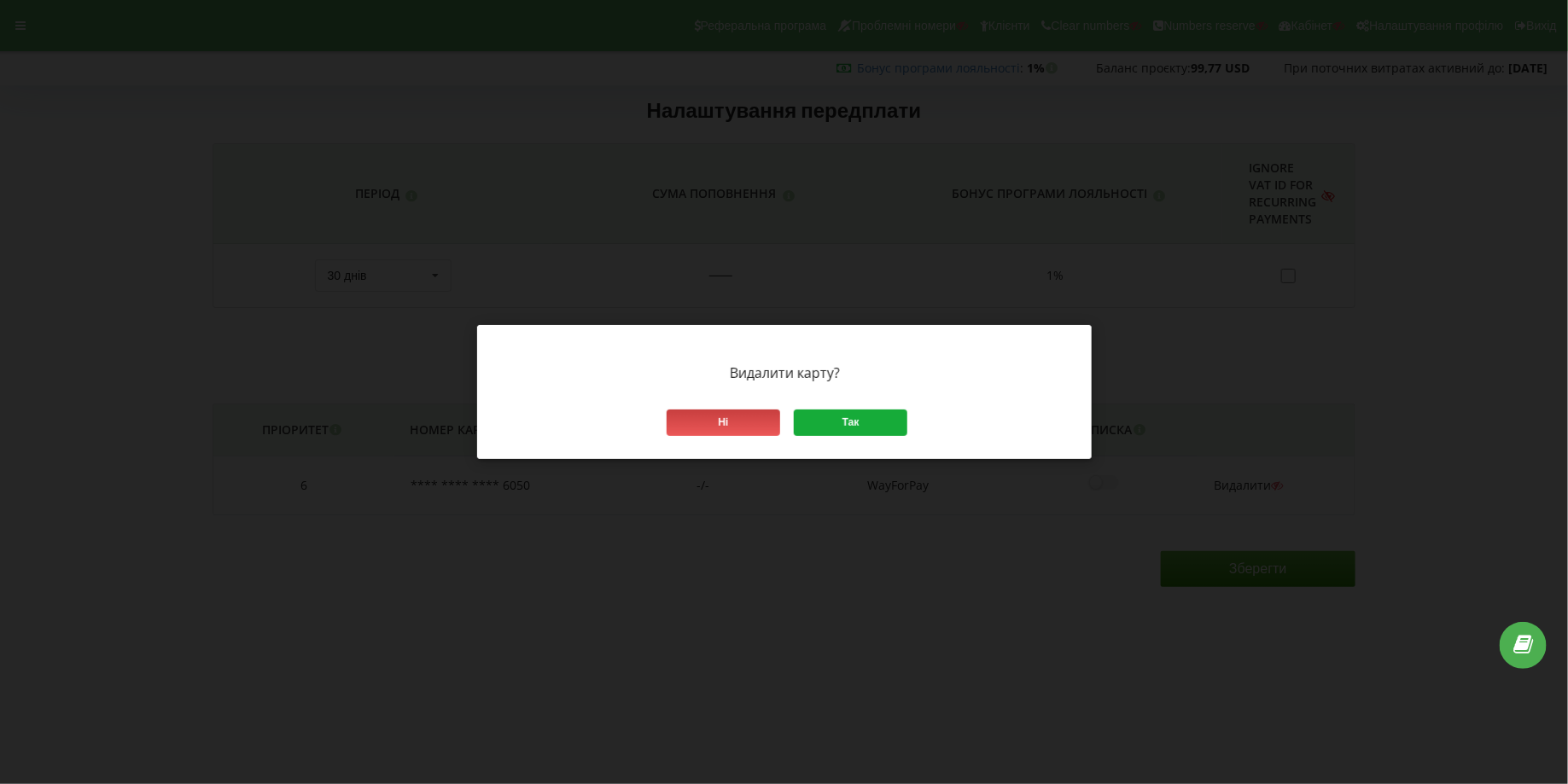
click at [826, 436] on div "Ні Так" at bounding box center [784, 423] width 614 height 72
click at [821, 420] on div "Так" at bounding box center [851, 423] width 114 height 26
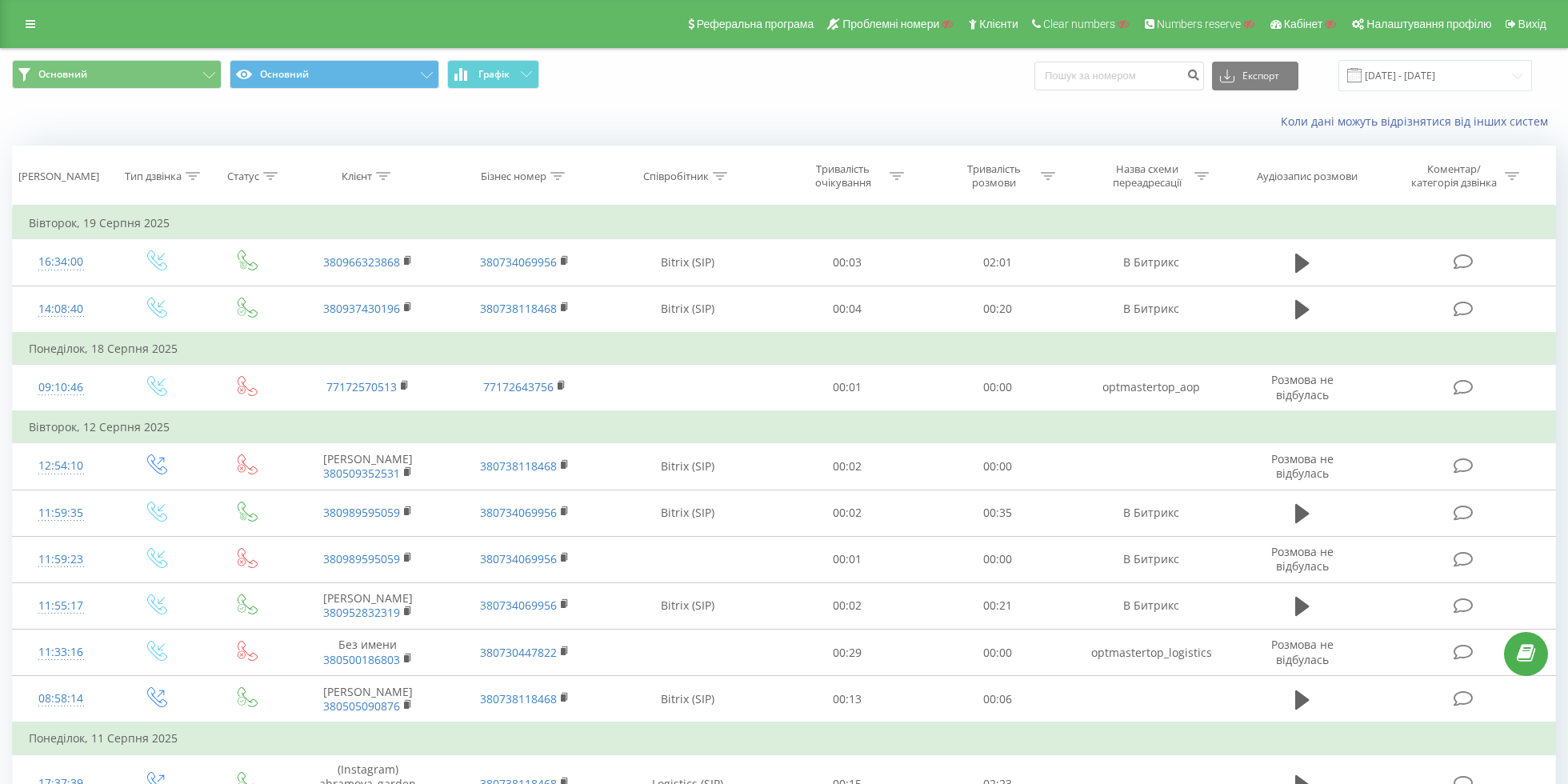
click at [31, 38] on div "Реферальна програма Проблемні номери Клієнти Clear numbers Numbers reserve Кабі…" at bounding box center [784, 24] width 1568 height 48
click at [28, 14] on link at bounding box center [30, 23] width 29 height 22
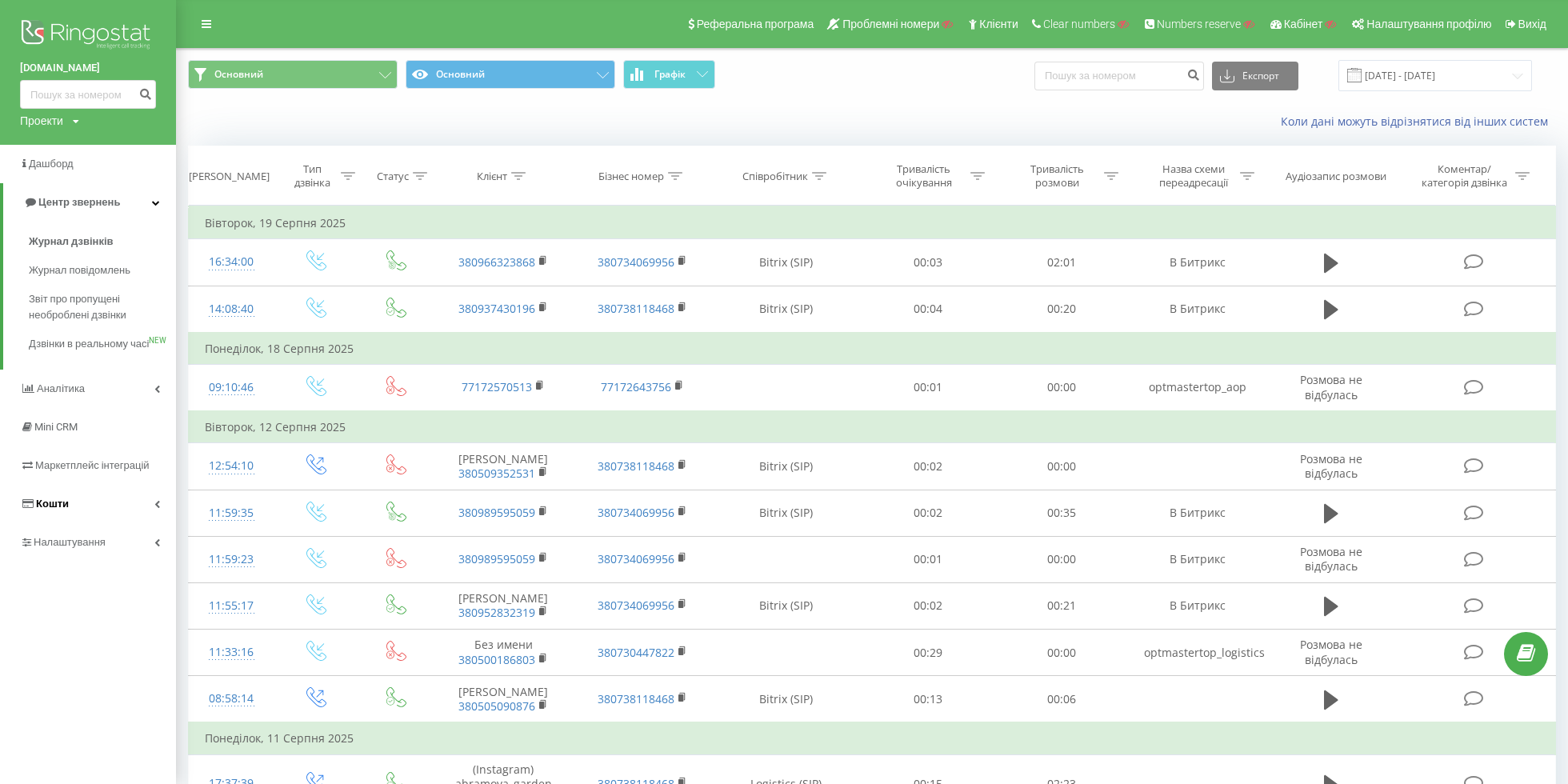
click at [52, 524] on link "Кошти" at bounding box center [88, 504] width 176 height 38
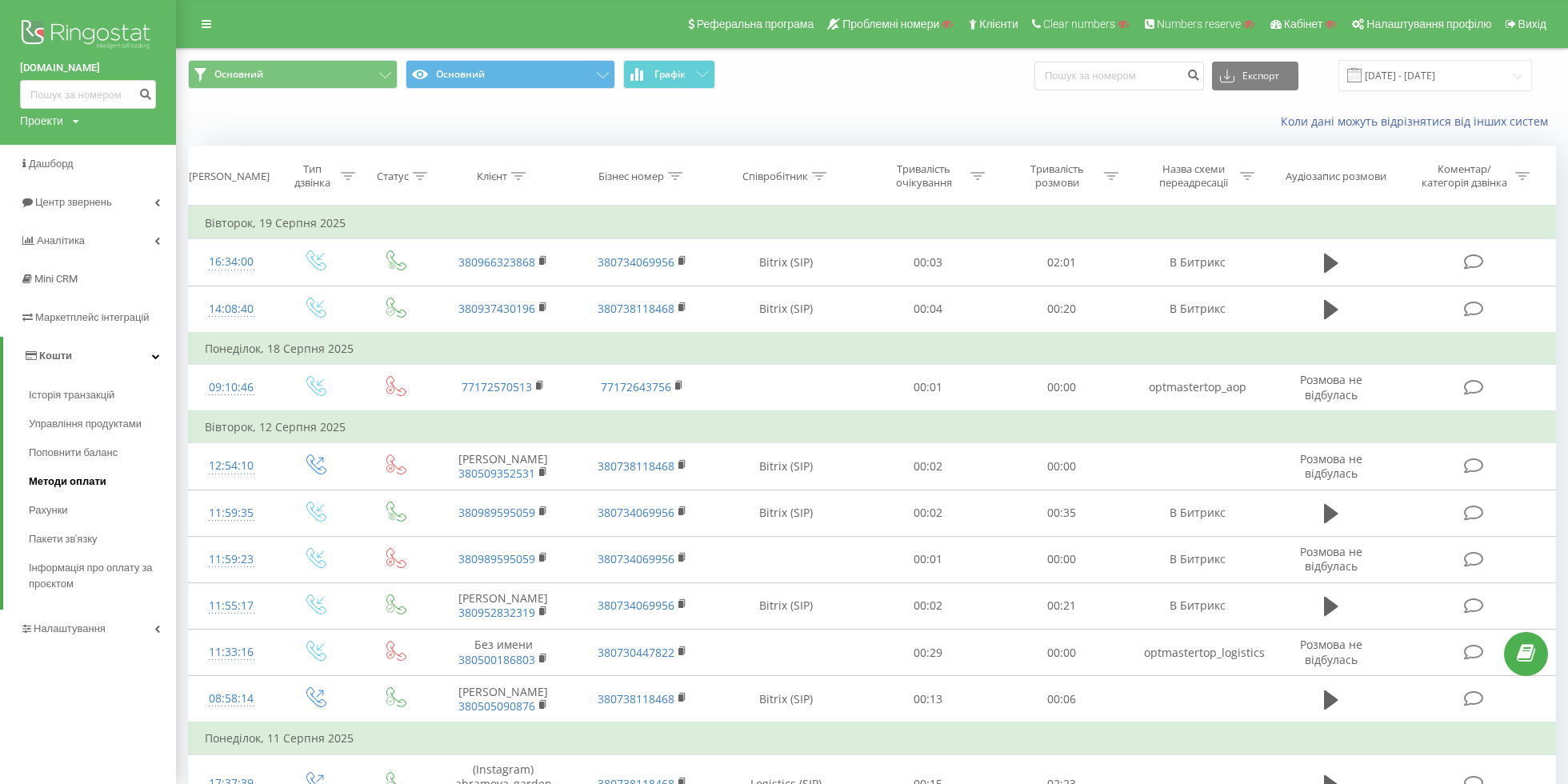
click at [48, 479] on span "Методи оплати" at bounding box center [68, 481] width 78 height 16
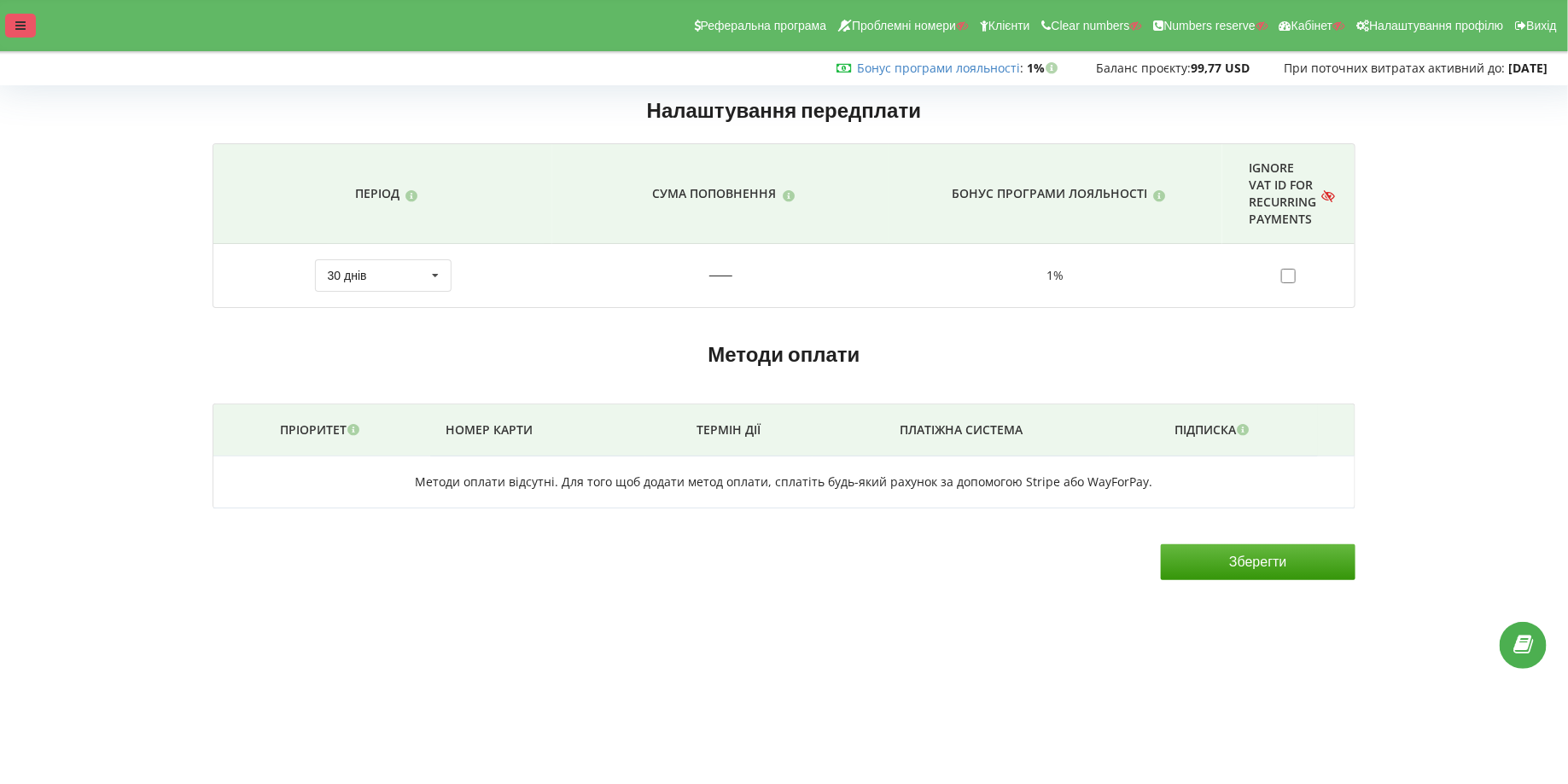
click at [18, 26] on icon at bounding box center [20, 26] width 11 height 12
